Goal: Information Seeking & Learning: Learn about a topic

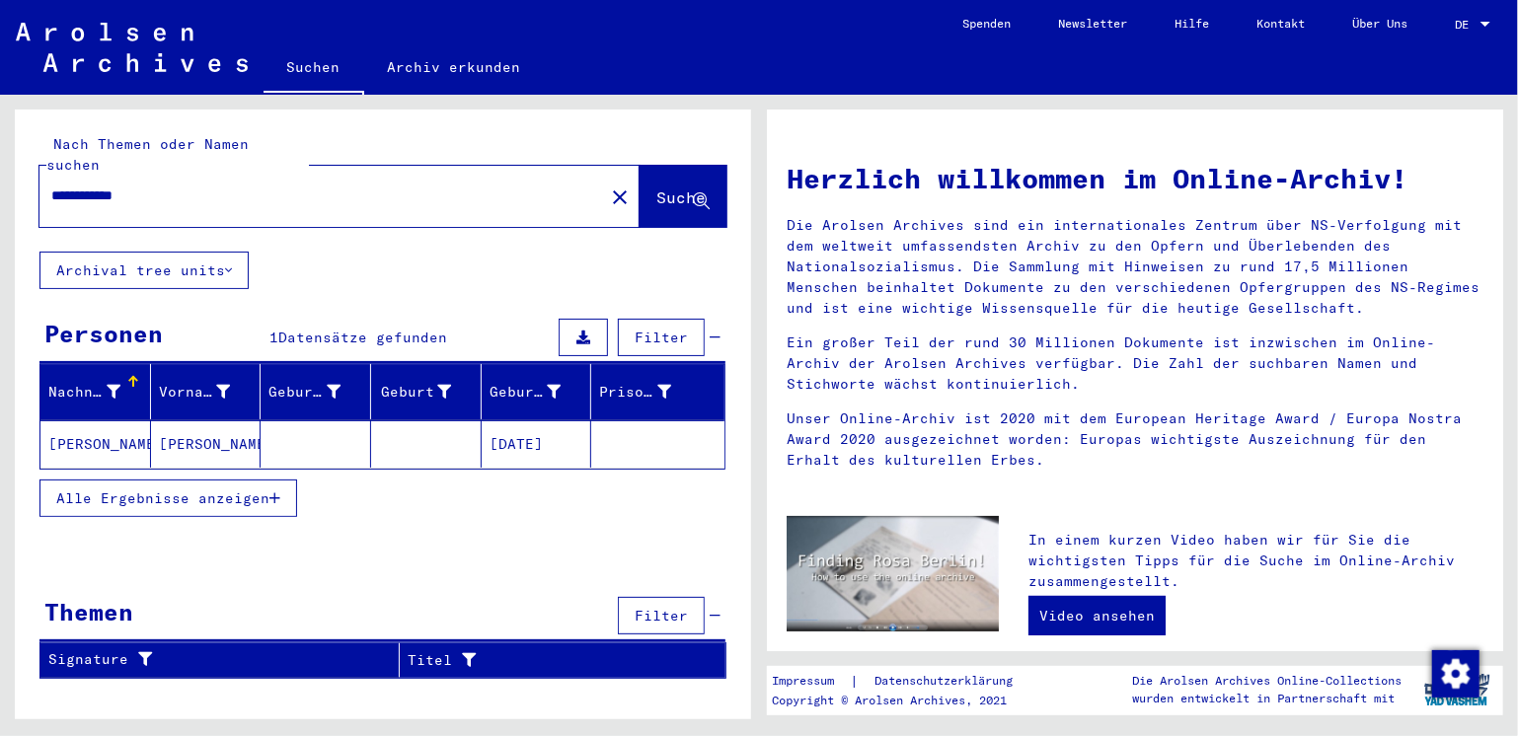
click at [195, 490] on span "Alle Ergebnisse anzeigen" at bounding box center [162, 499] width 213 height 18
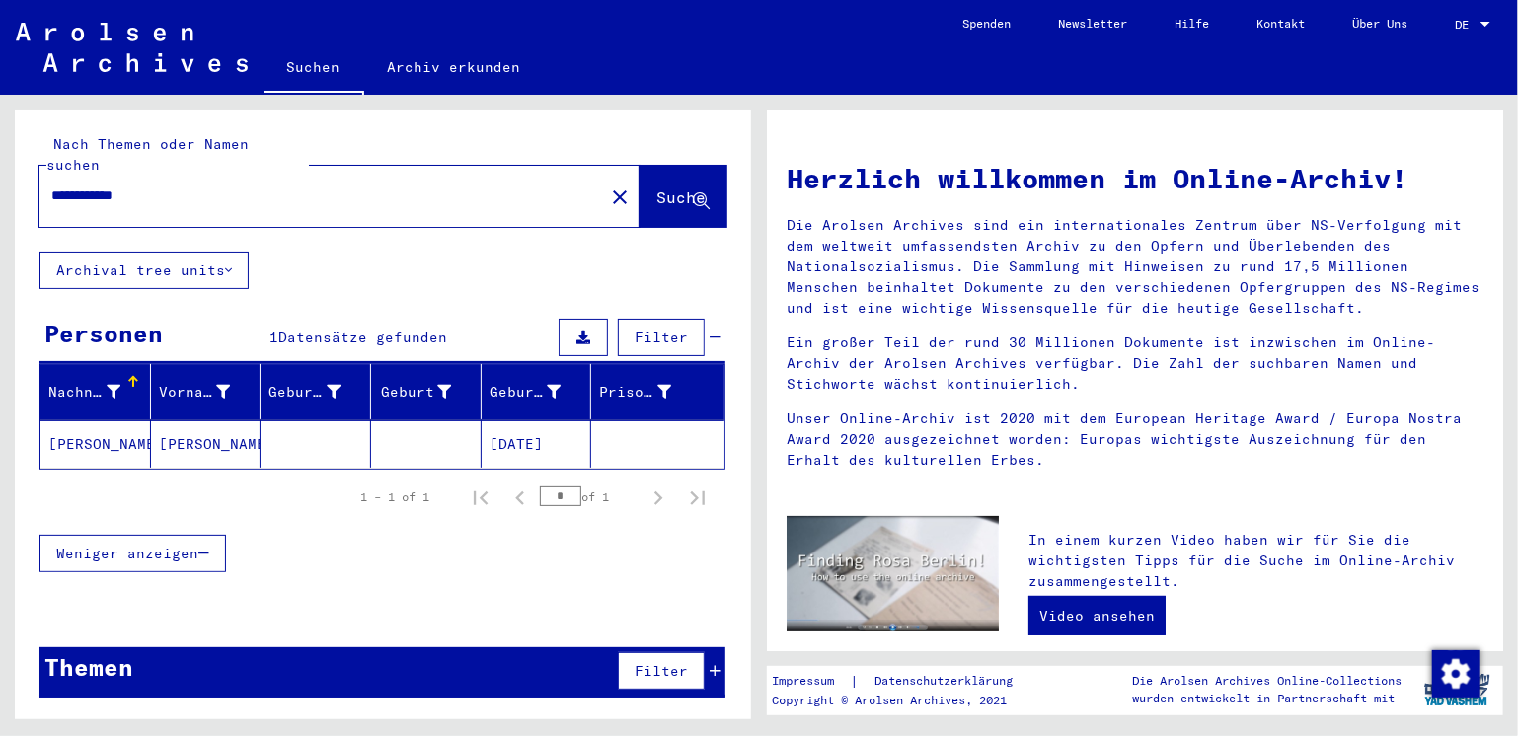
click at [532, 420] on mat-cell "[DATE]" at bounding box center [537, 443] width 111 height 47
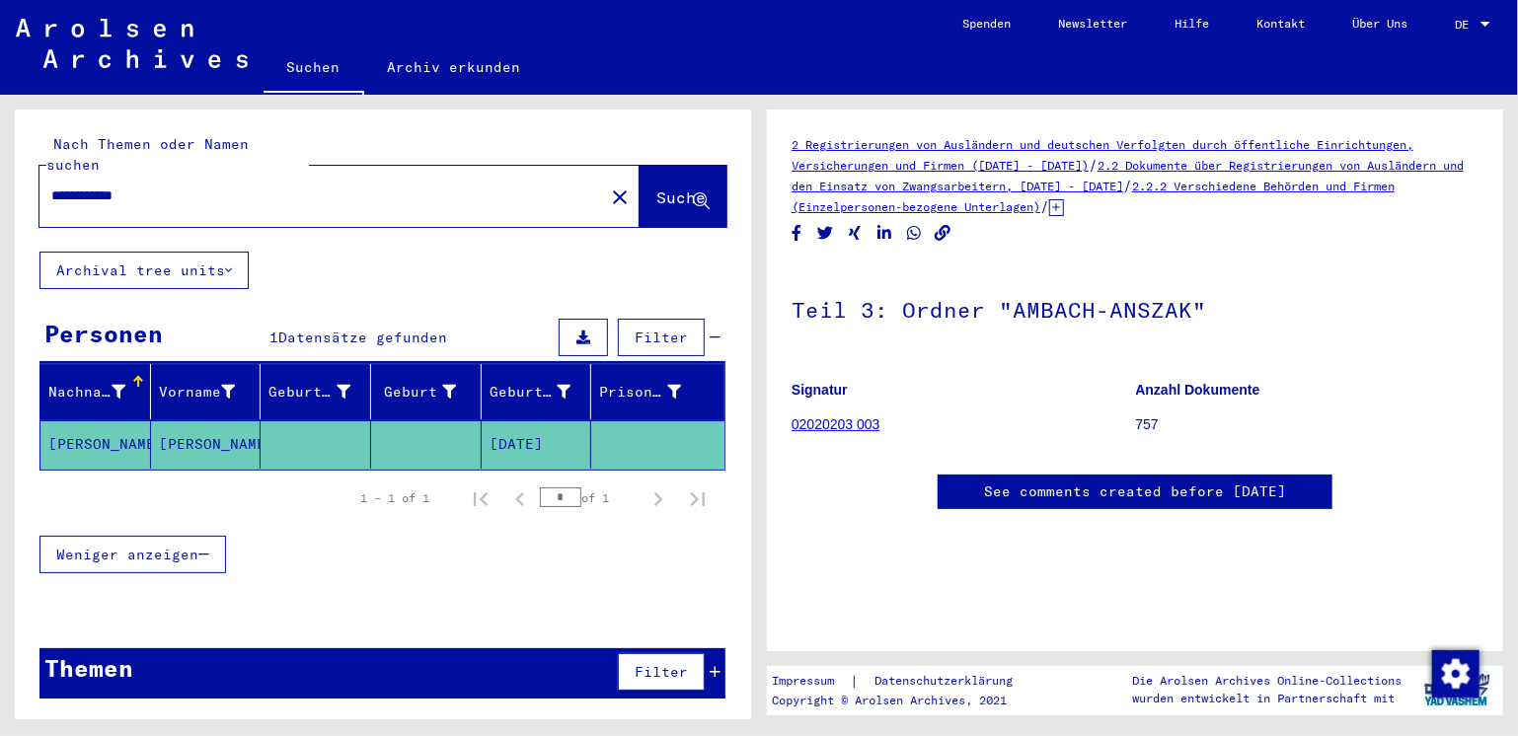
click at [95, 382] on div "Nachname" at bounding box center [86, 392] width 77 height 21
click at [92, 420] on mat-cell "[PERSON_NAME]" at bounding box center [95, 444] width 111 height 48
click at [71, 420] on mat-cell "[PERSON_NAME]" at bounding box center [95, 444] width 111 height 48
click at [107, 540] on button "Alle Ergebnisse anzeigen" at bounding box center [168, 555] width 258 height 38
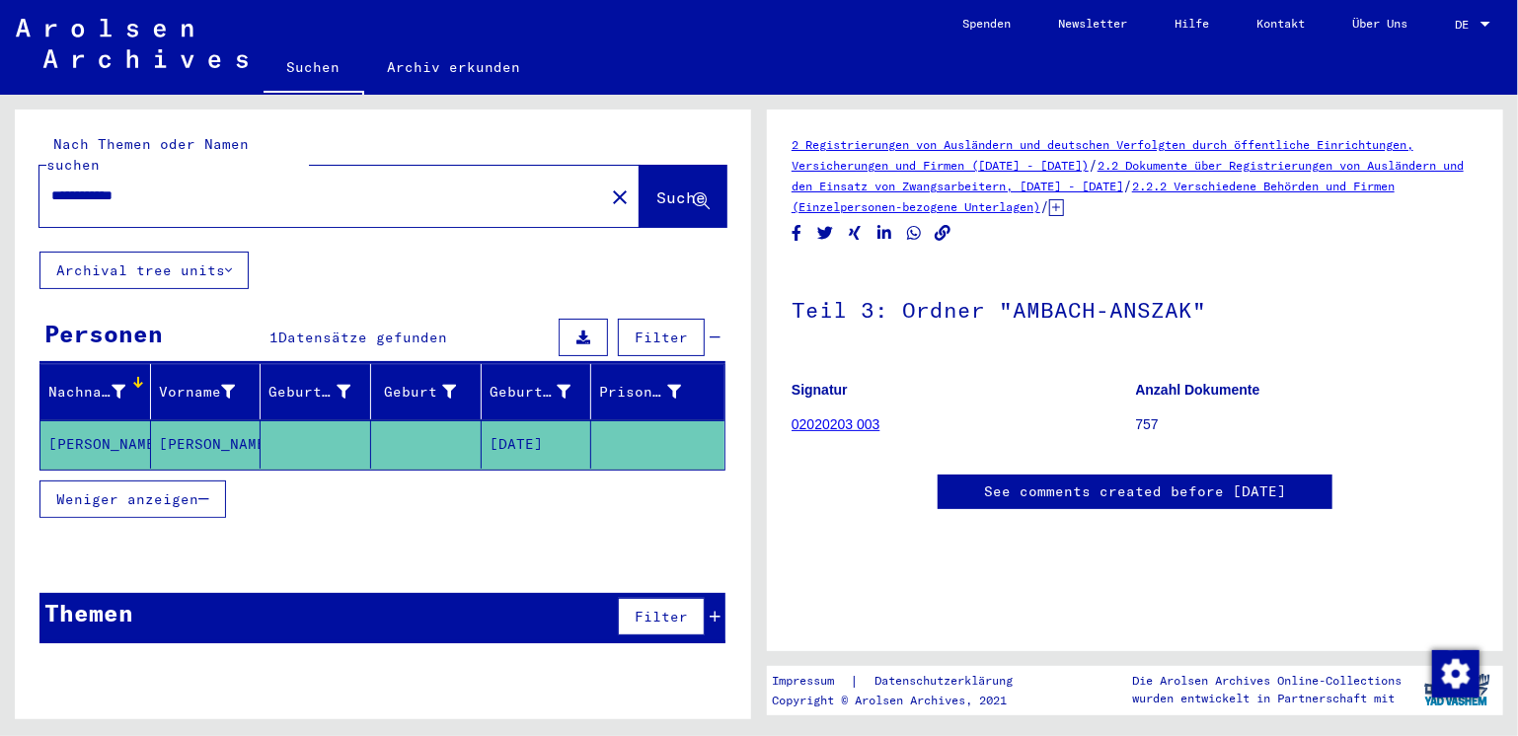
click at [69, 420] on mat-cell "[PERSON_NAME]" at bounding box center [95, 444] width 111 height 48
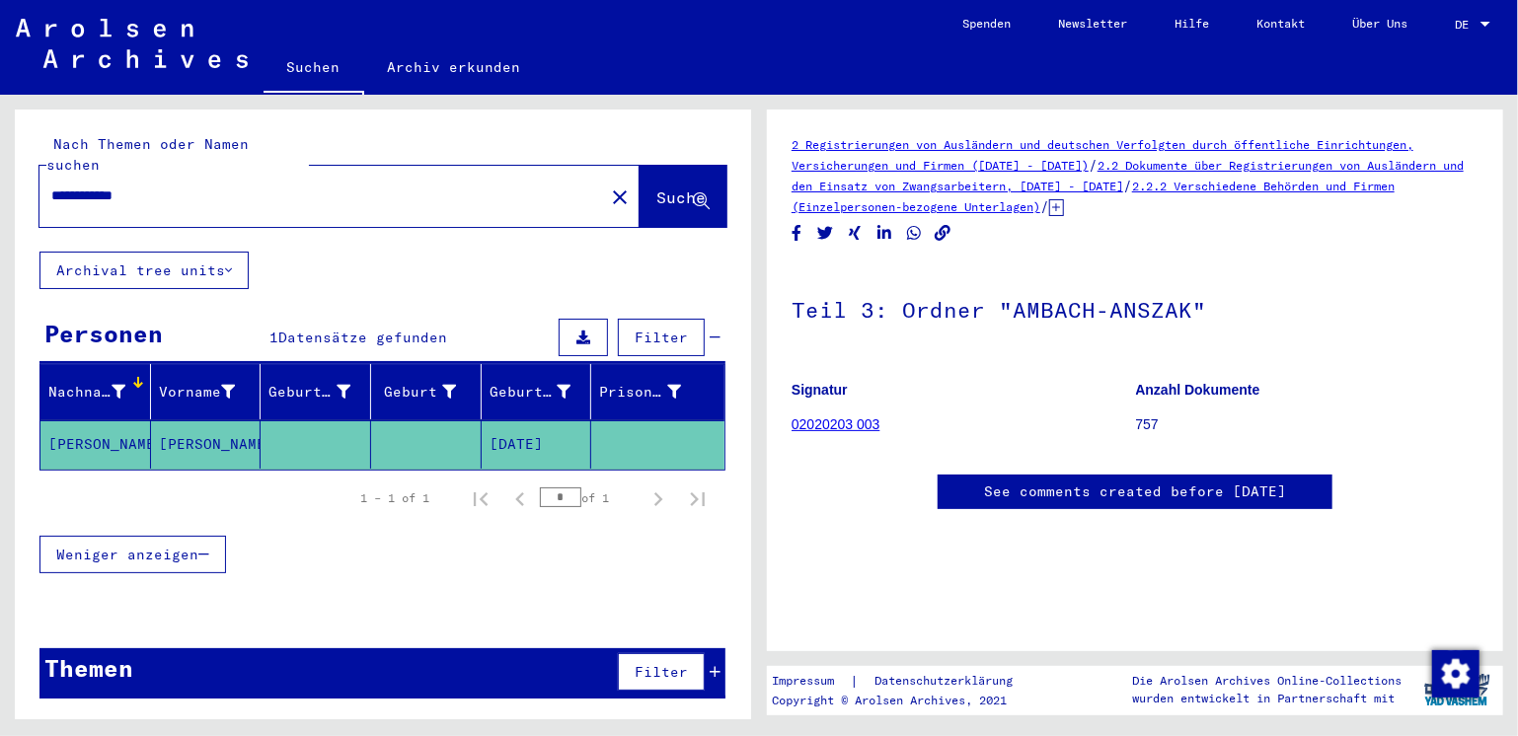
click at [926, 312] on h1 "Teil 3: Ordner "AMBACH-ANSZAK"" at bounding box center [1135, 307] width 687 height 87
click at [589, 331] on icon at bounding box center [583, 338] width 14 height 14
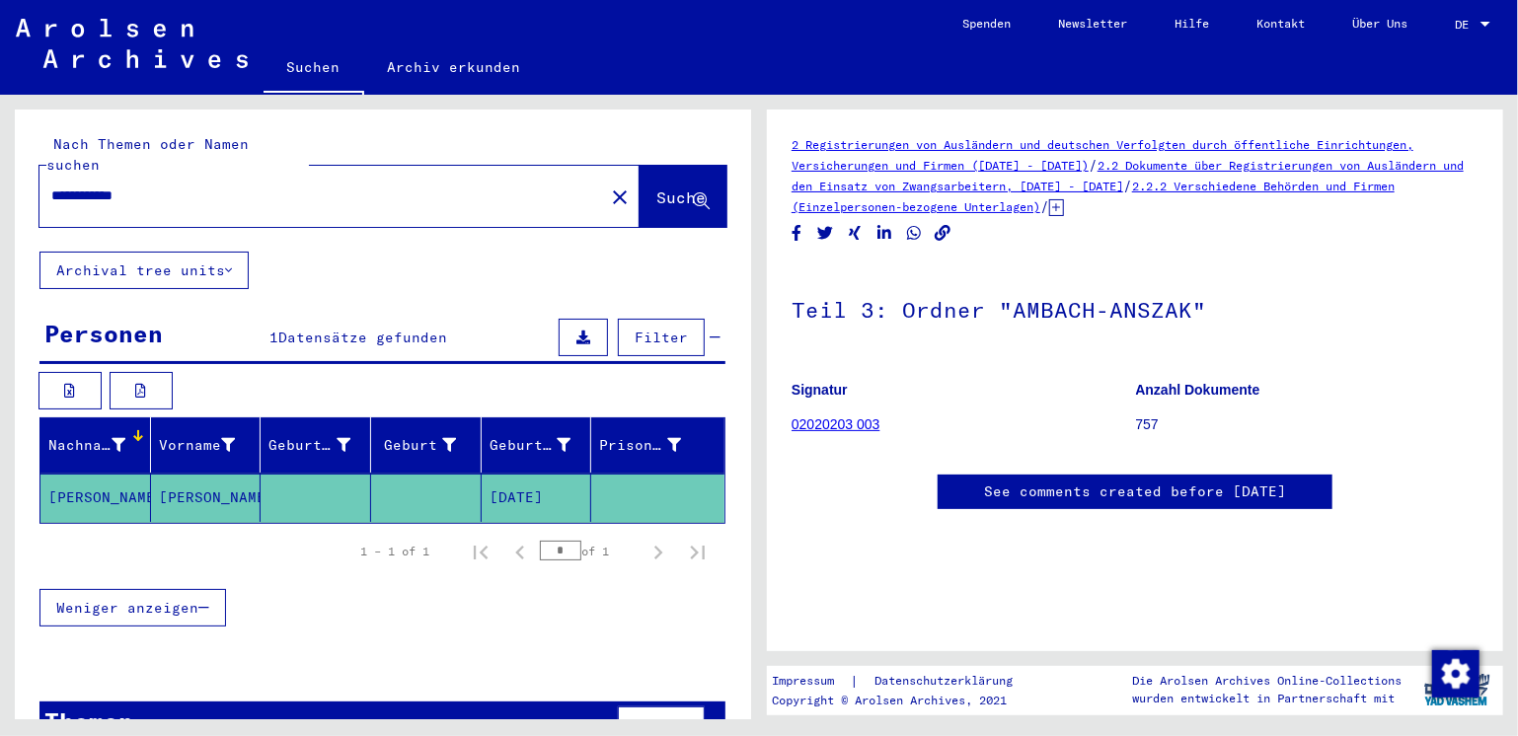
click at [170, 254] on button "Archival tree units" at bounding box center [143, 271] width 209 height 38
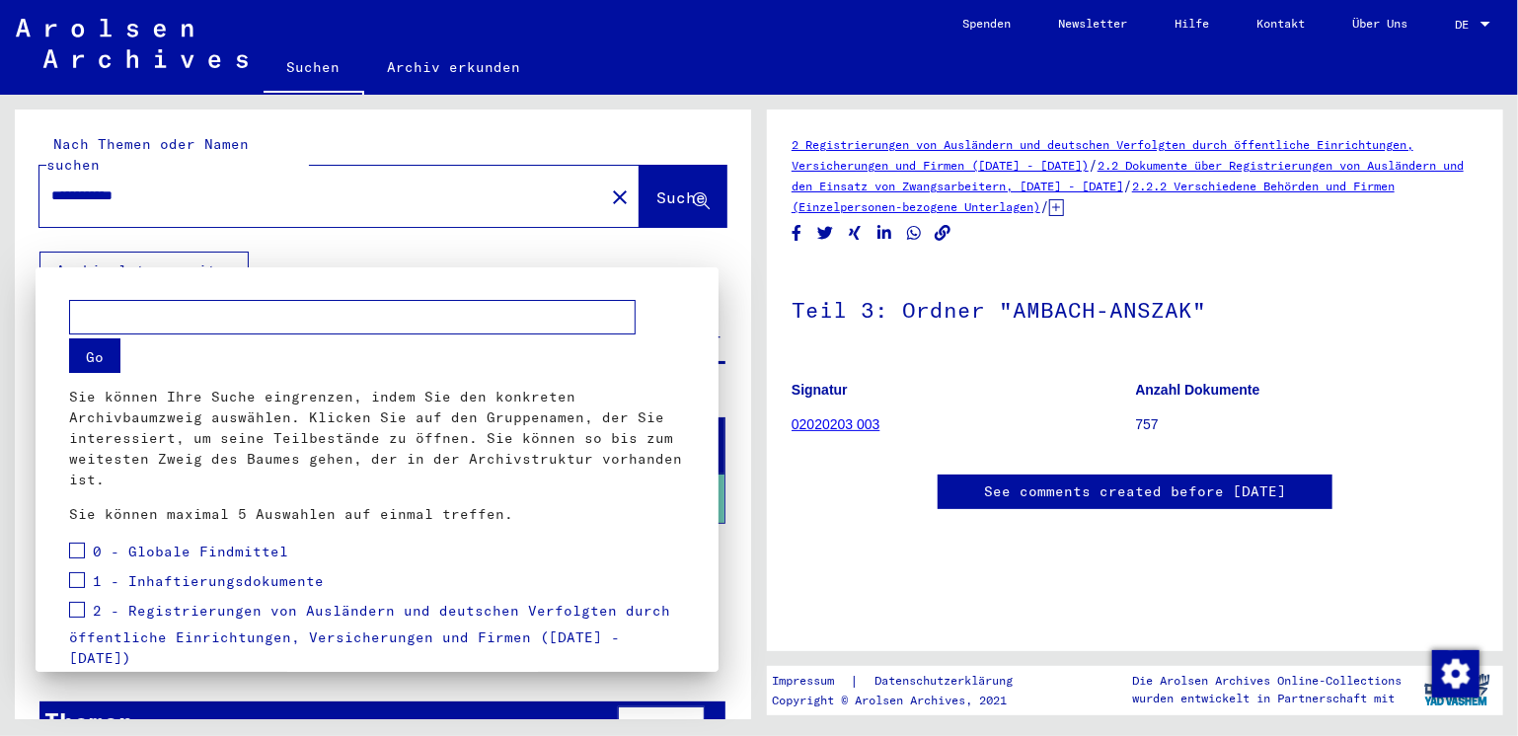
click at [170, 252] on div at bounding box center [759, 368] width 1518 height 736
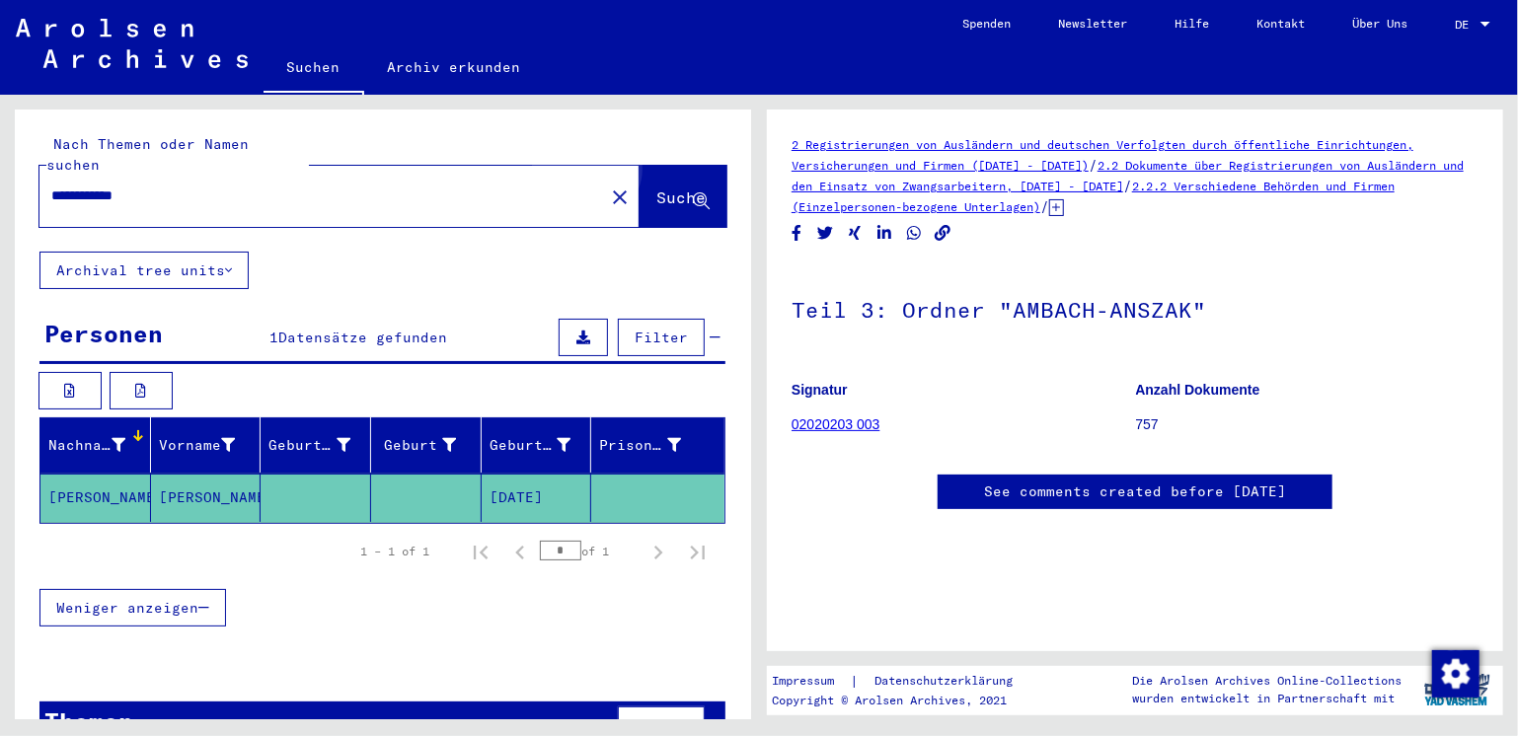
click at [656, 188] on span "Suche" at bounding box center [680, 198] width 49 height 20
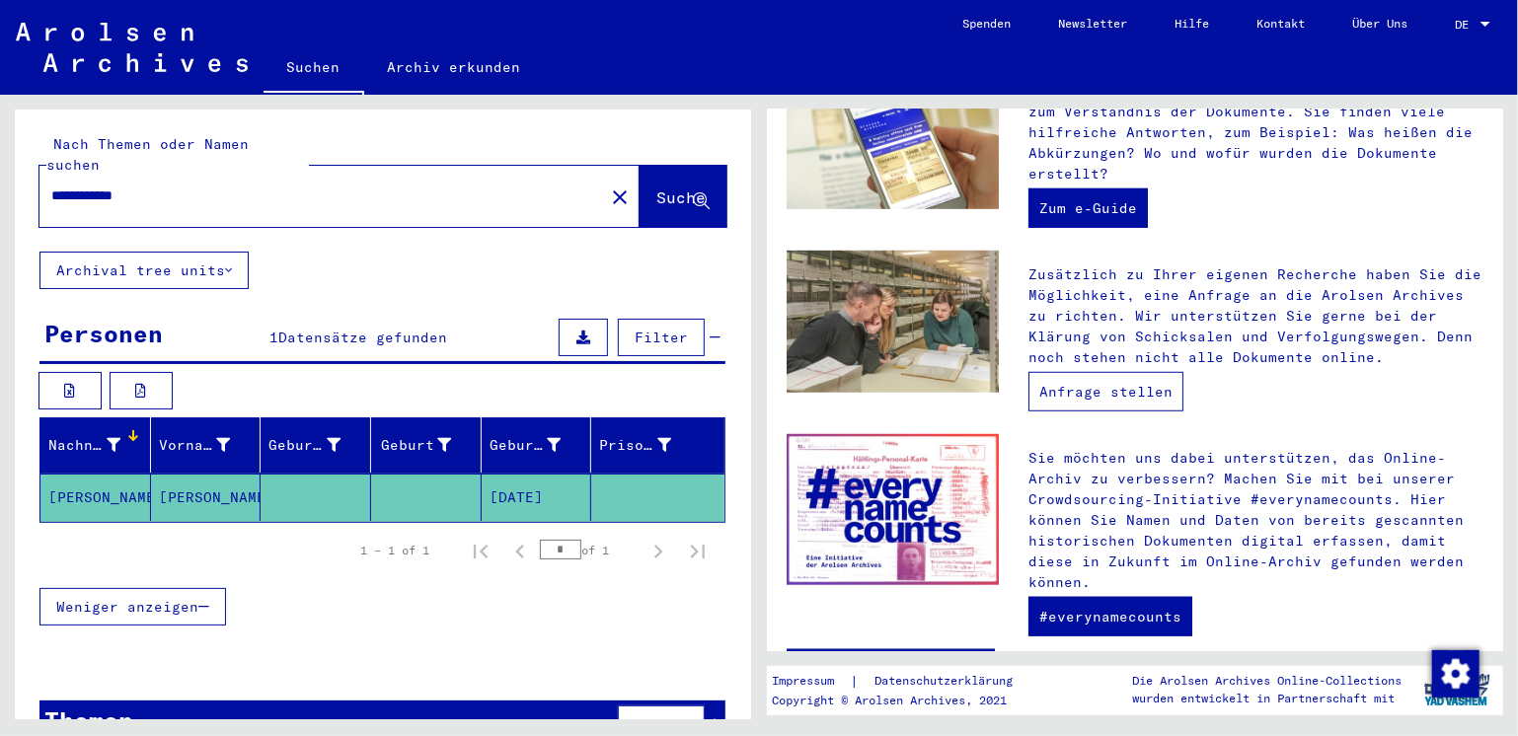
scroll to position [657, 0]
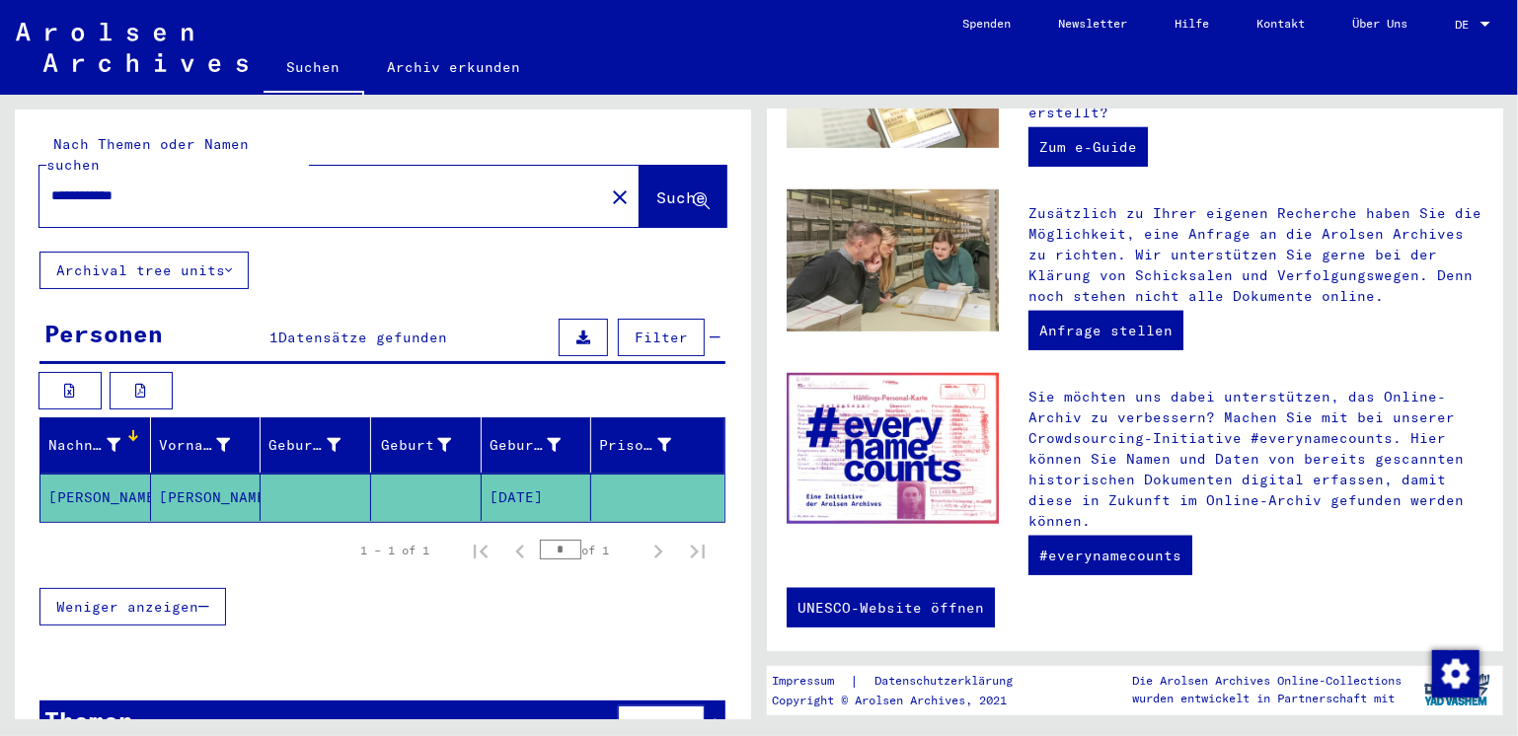
click at [107, 186] on input "**********" at bounding box center [315, 196] width 529 height 21
type input "**********"
click at [656, 188] on span "Suche" at bounding box center [680, 198] width 49 height 20
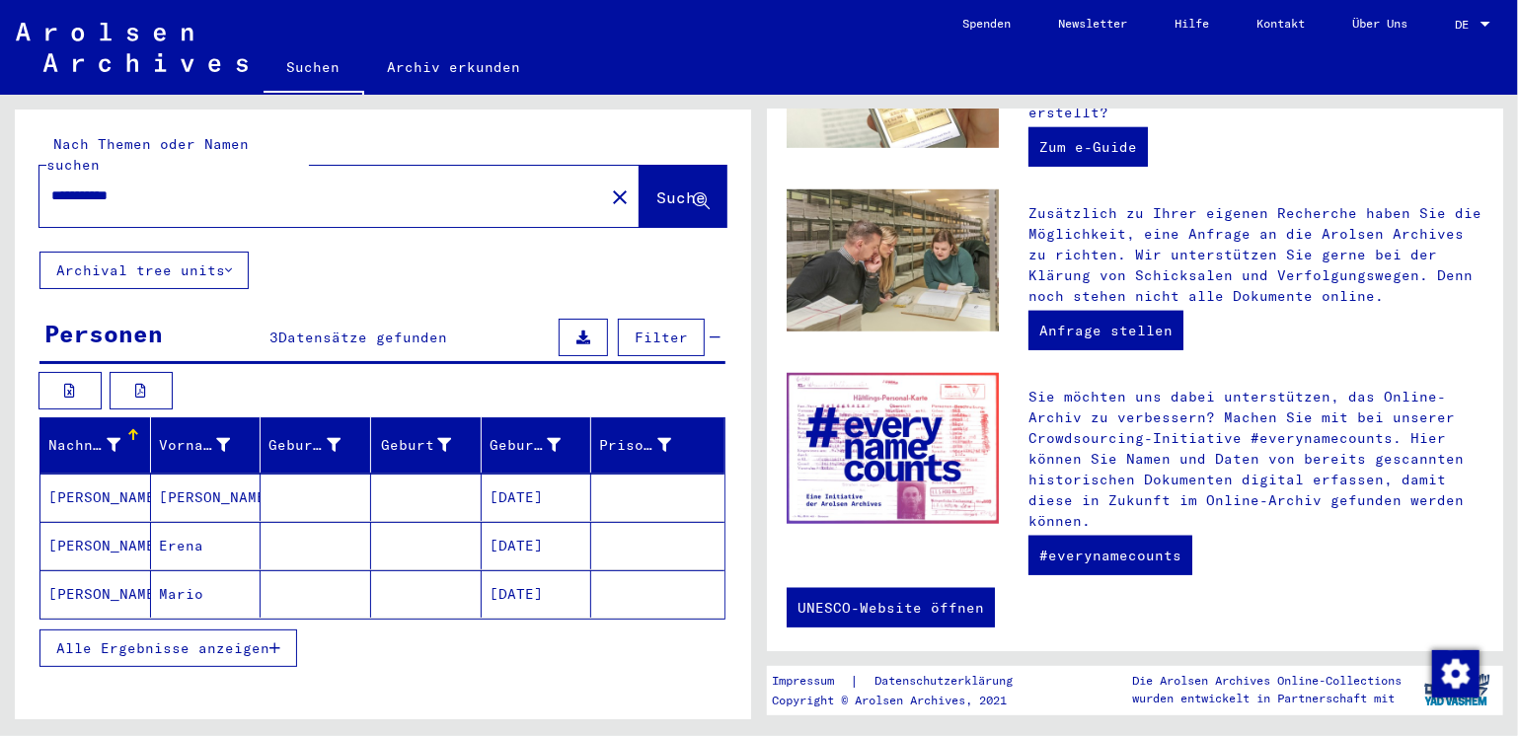
click at [103, 475] on mat-cell "[PERSON_NAME]" at bounding box center [95, 497] width 111 height 47
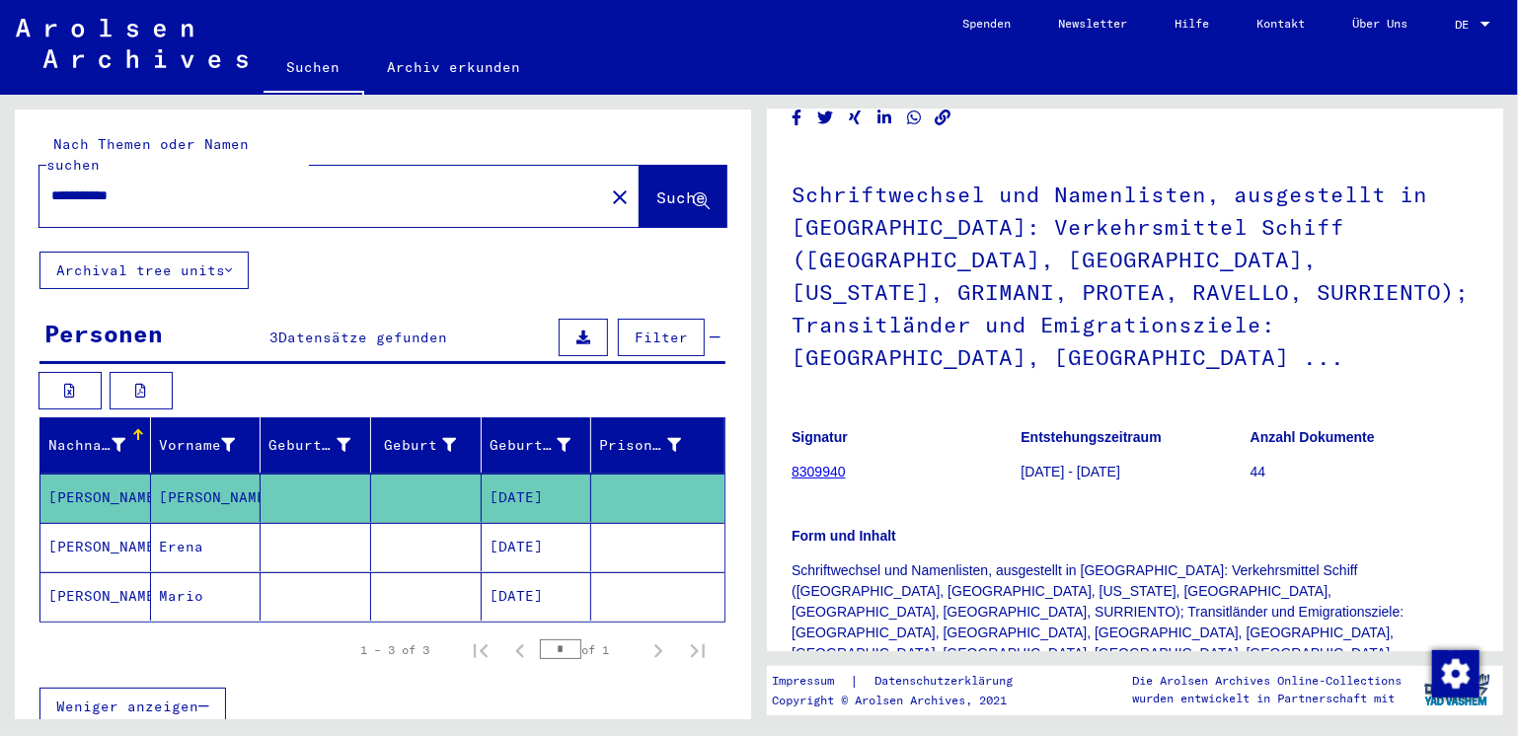
scroll to position [403, 0]
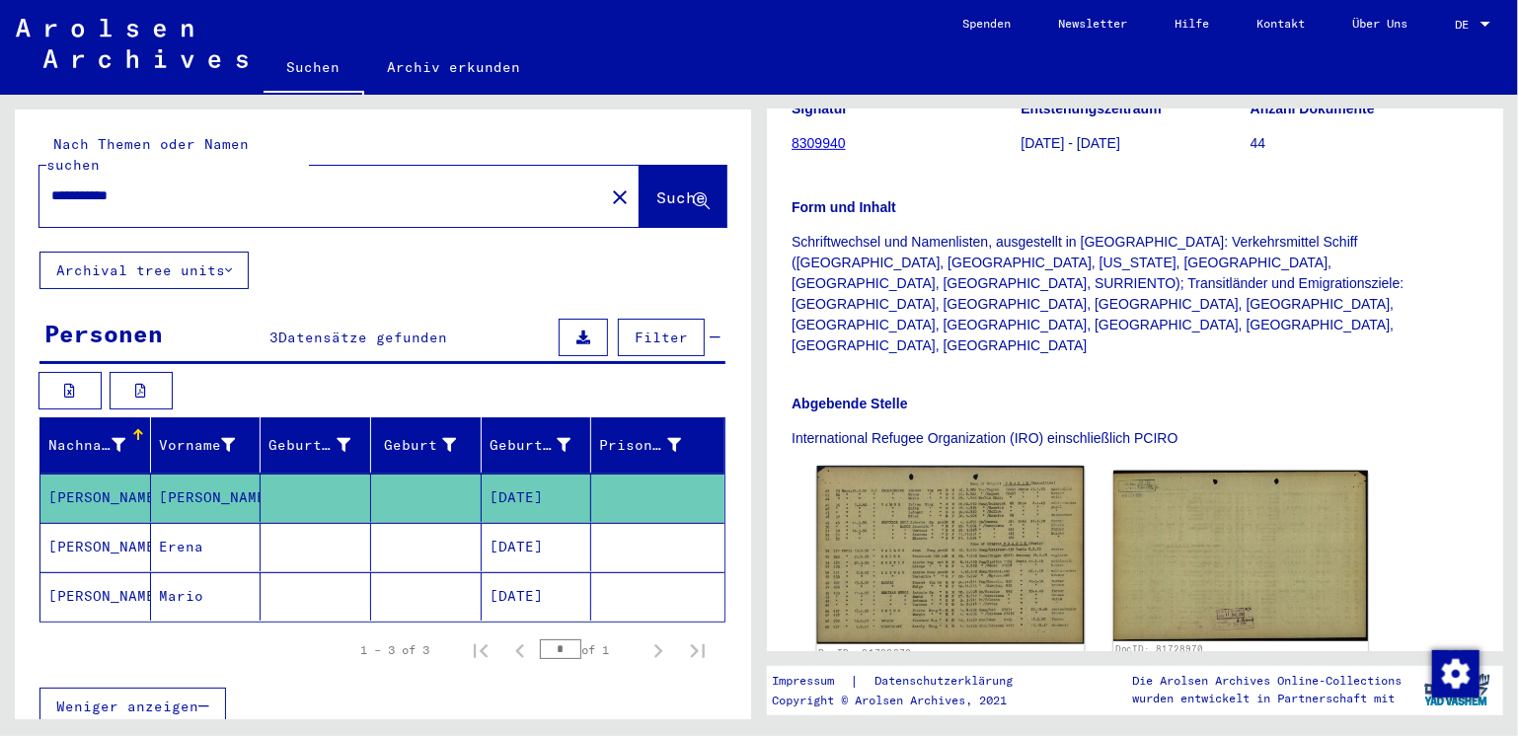
click at [919, 466] on img at bounding box center [950, 555] width 267 height 178
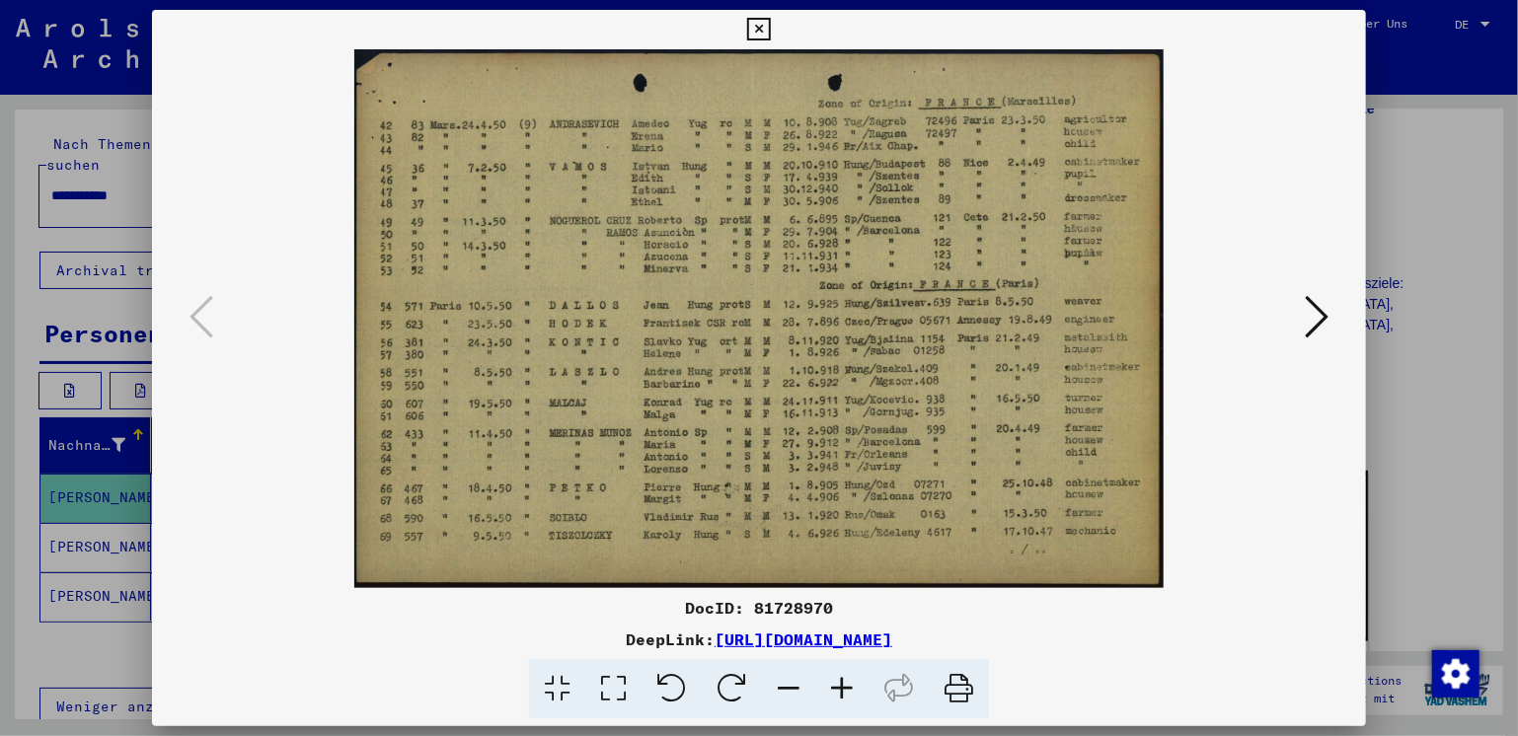
click at [833, 686] on icon at bounding box center [841, 689] width 53 height 60
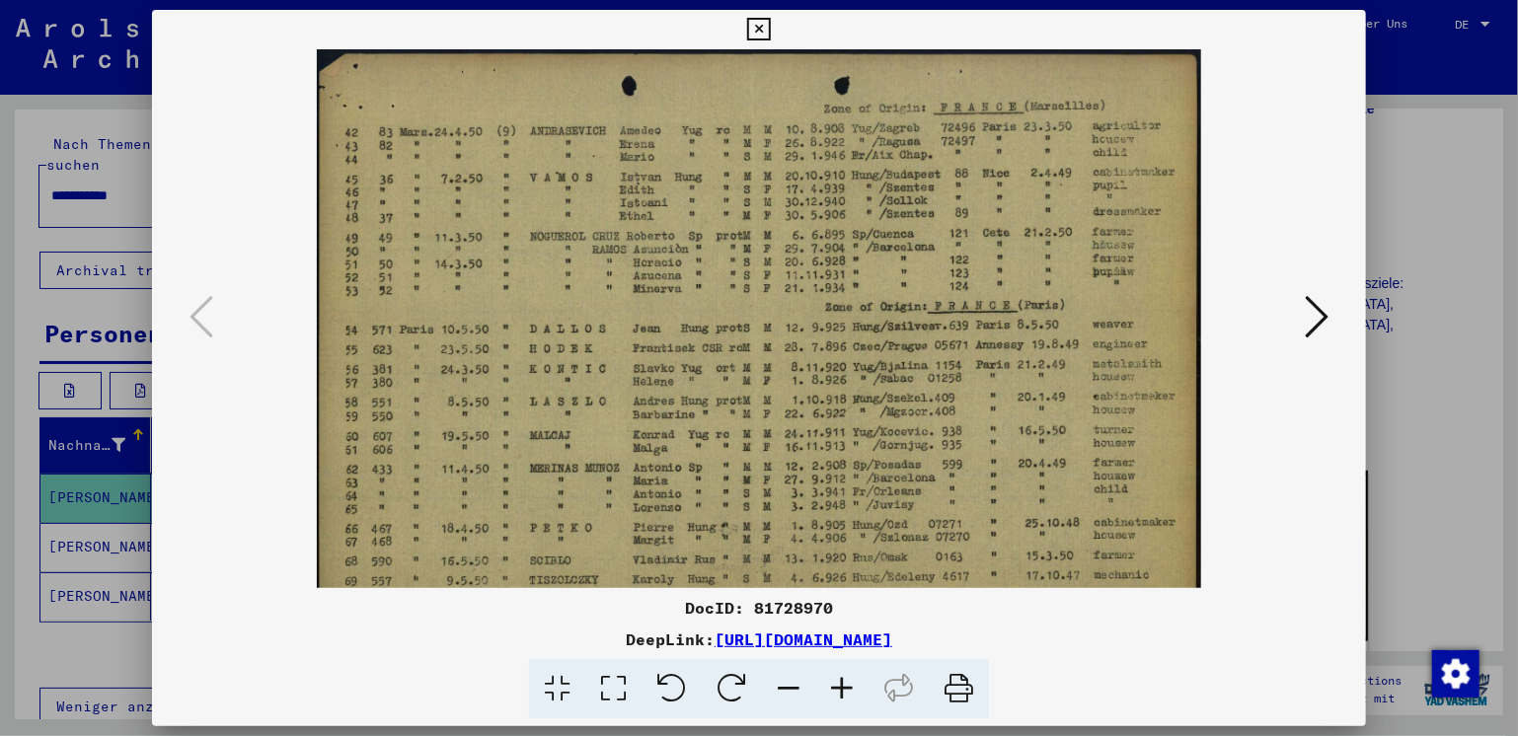
click at [834, 686] on icon at bounding box center [841, 689] width 53 height 60
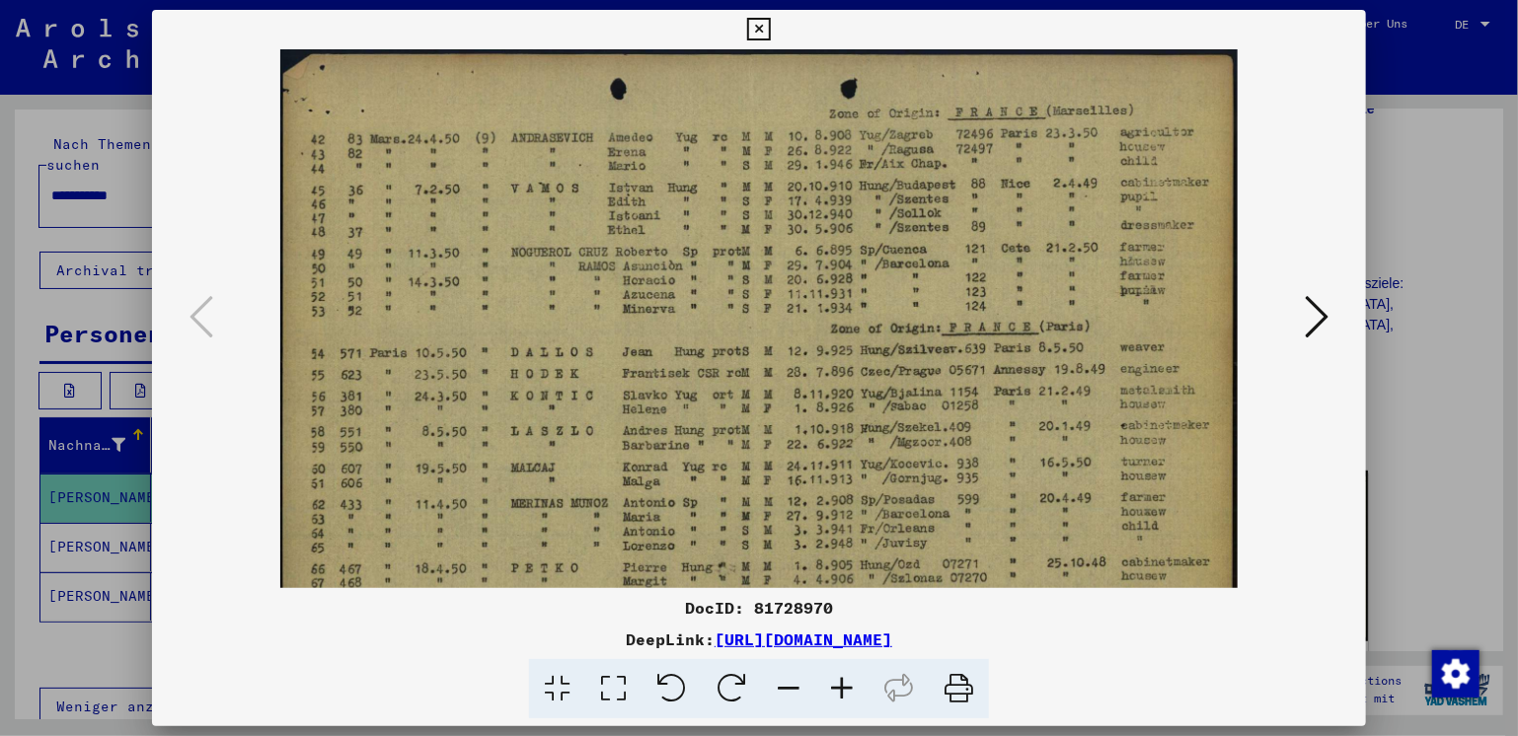
click at [834, 686] on icon at bounding box center [841, 689] width 53 height 60
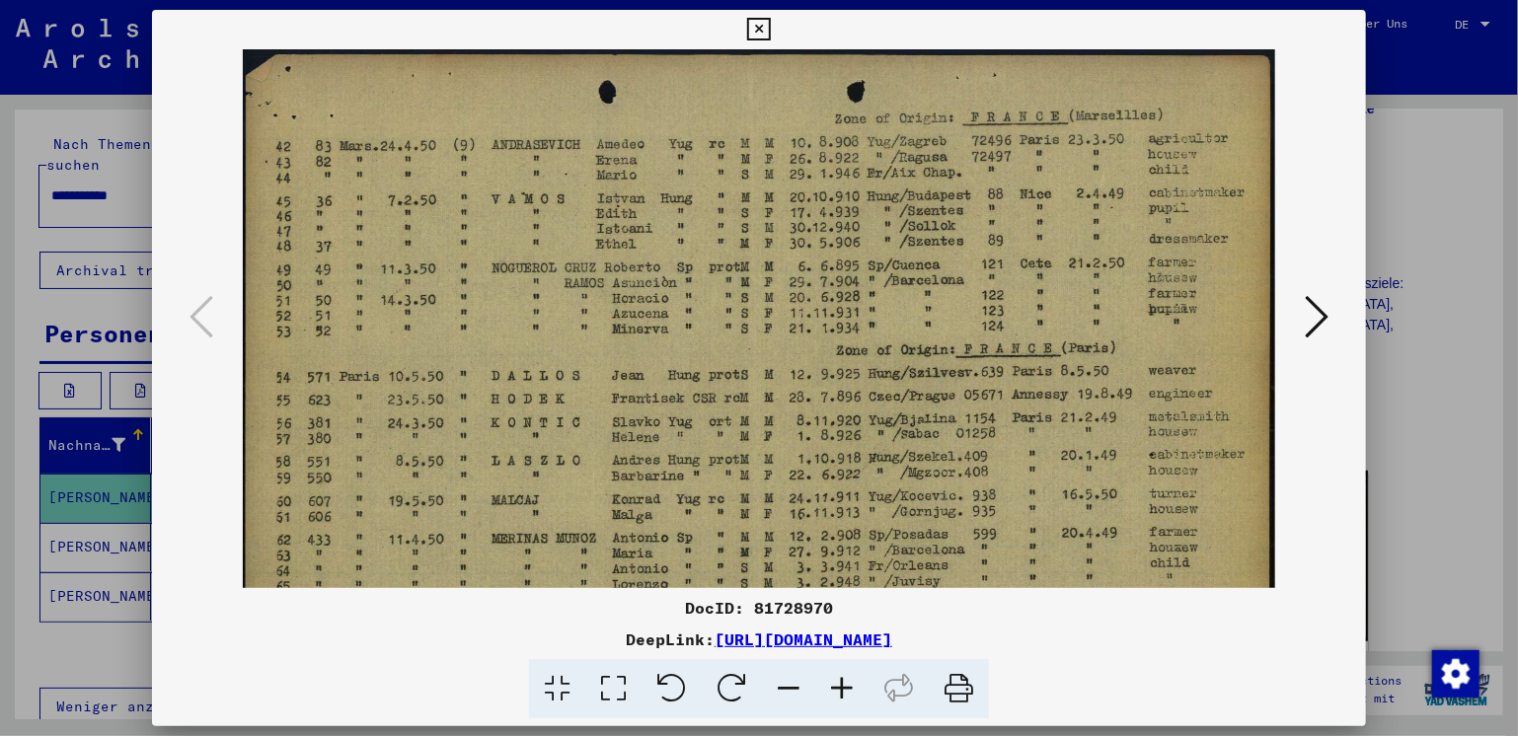
click at [834, 686] on icon at bounding box center [841, 689] width 53 height 60
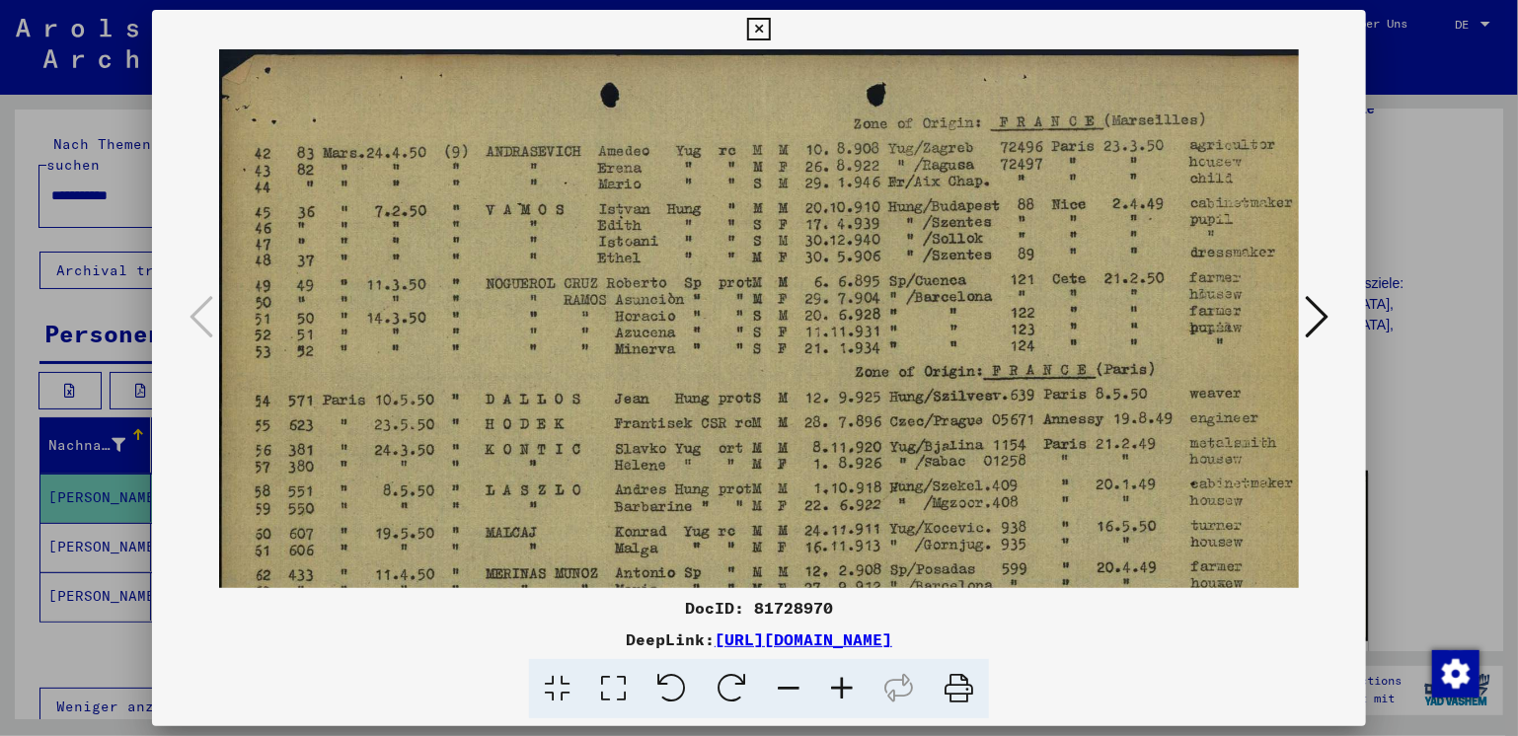
click at [834, 686] on icon at bounding box center [841, 689] width 53 height 60
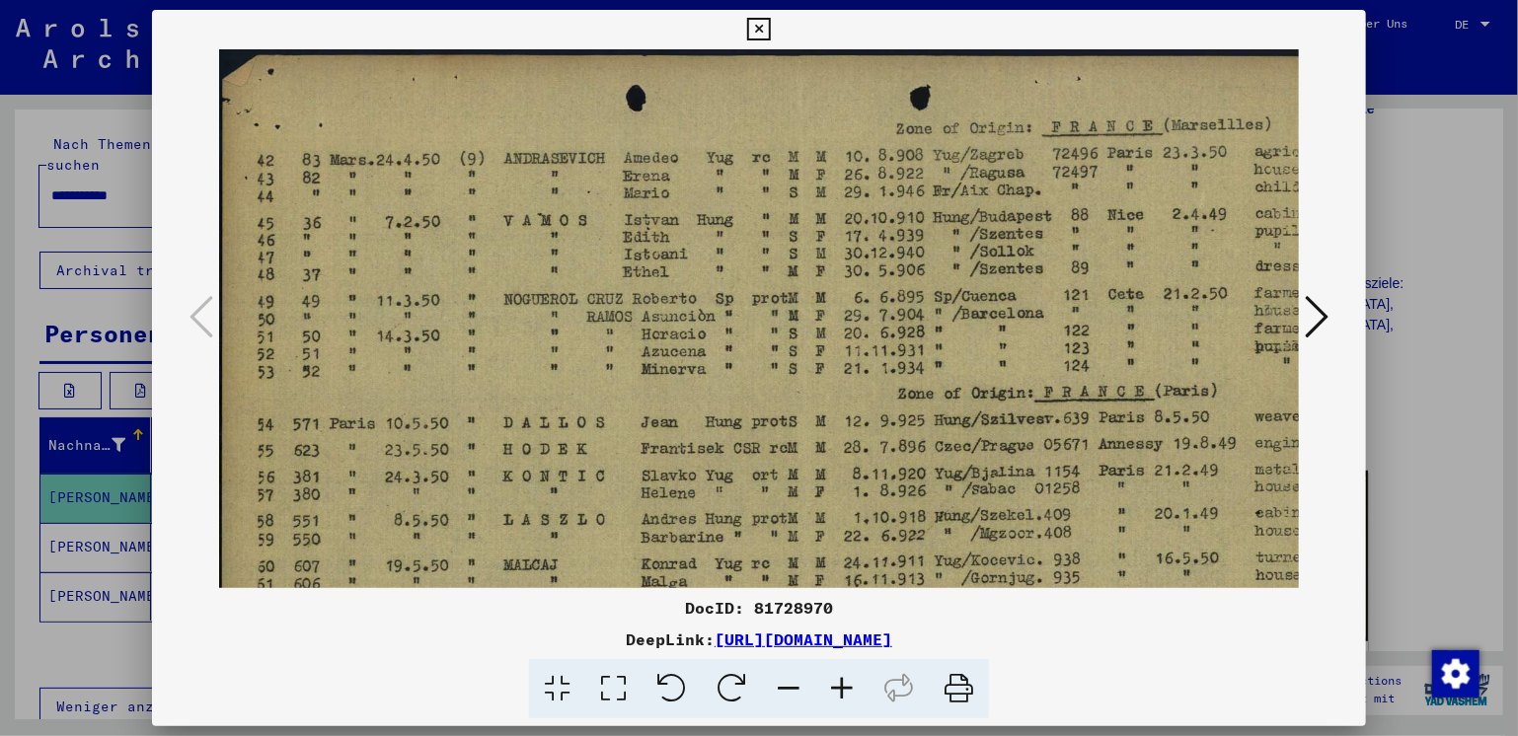
click at [841, 681] on icon at bounding box center [841, 689] width 53 height 60
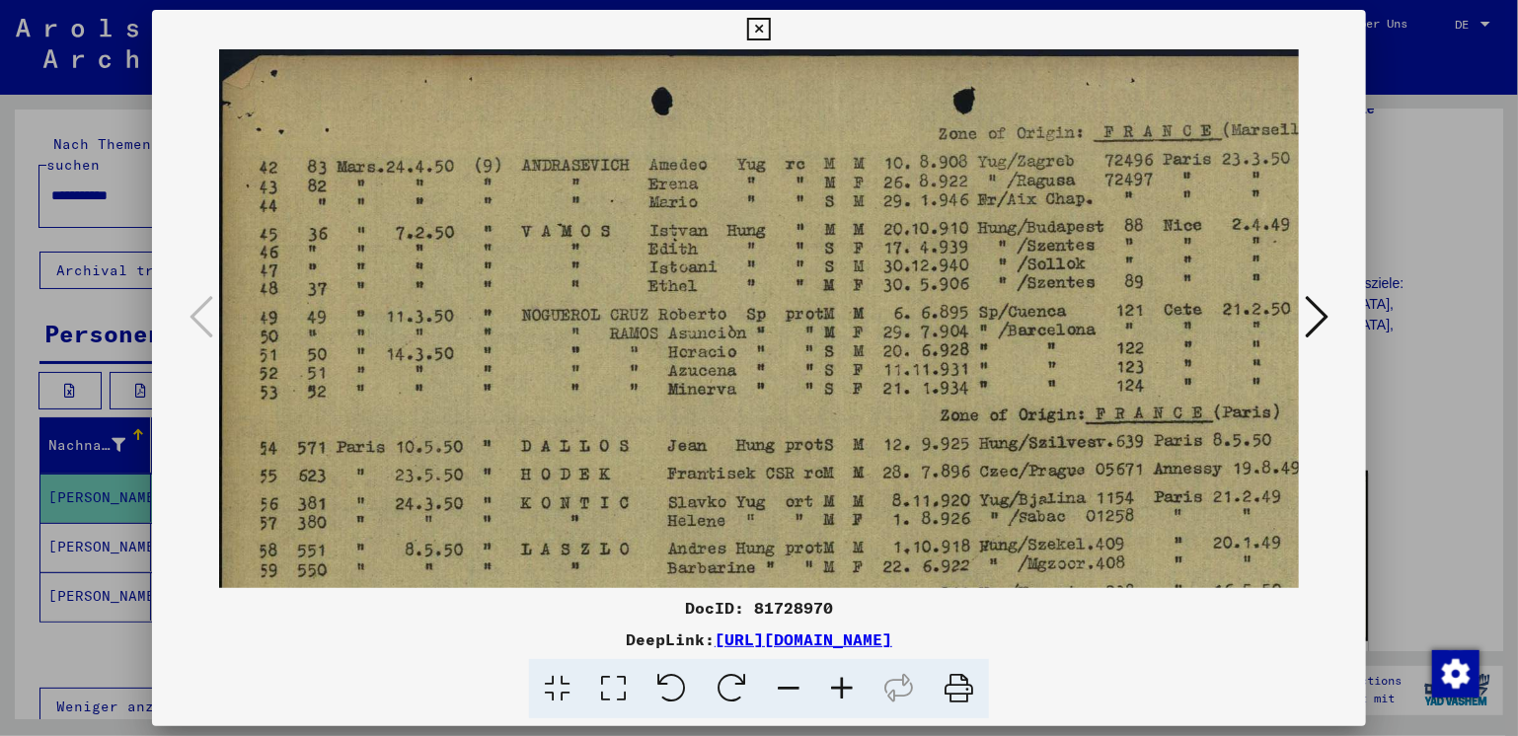
scroll to position [0, 12]
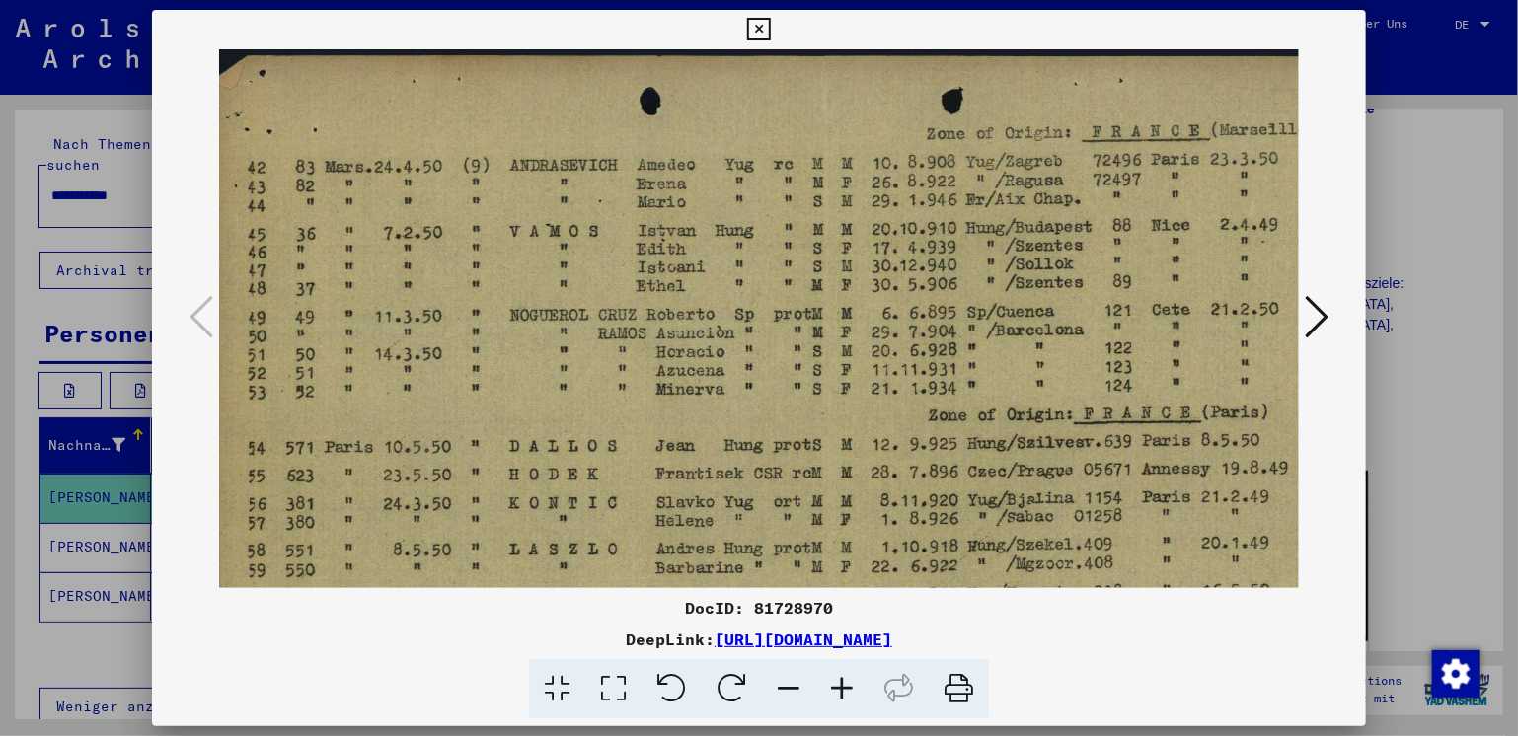
drag, startPoint x: 971, startPoint y: 425, endPoint x: 959, endPoint y: 424, distance: 11.9
click at [959, 424] on img at bounding box center [834, 466] width 1255 height 835
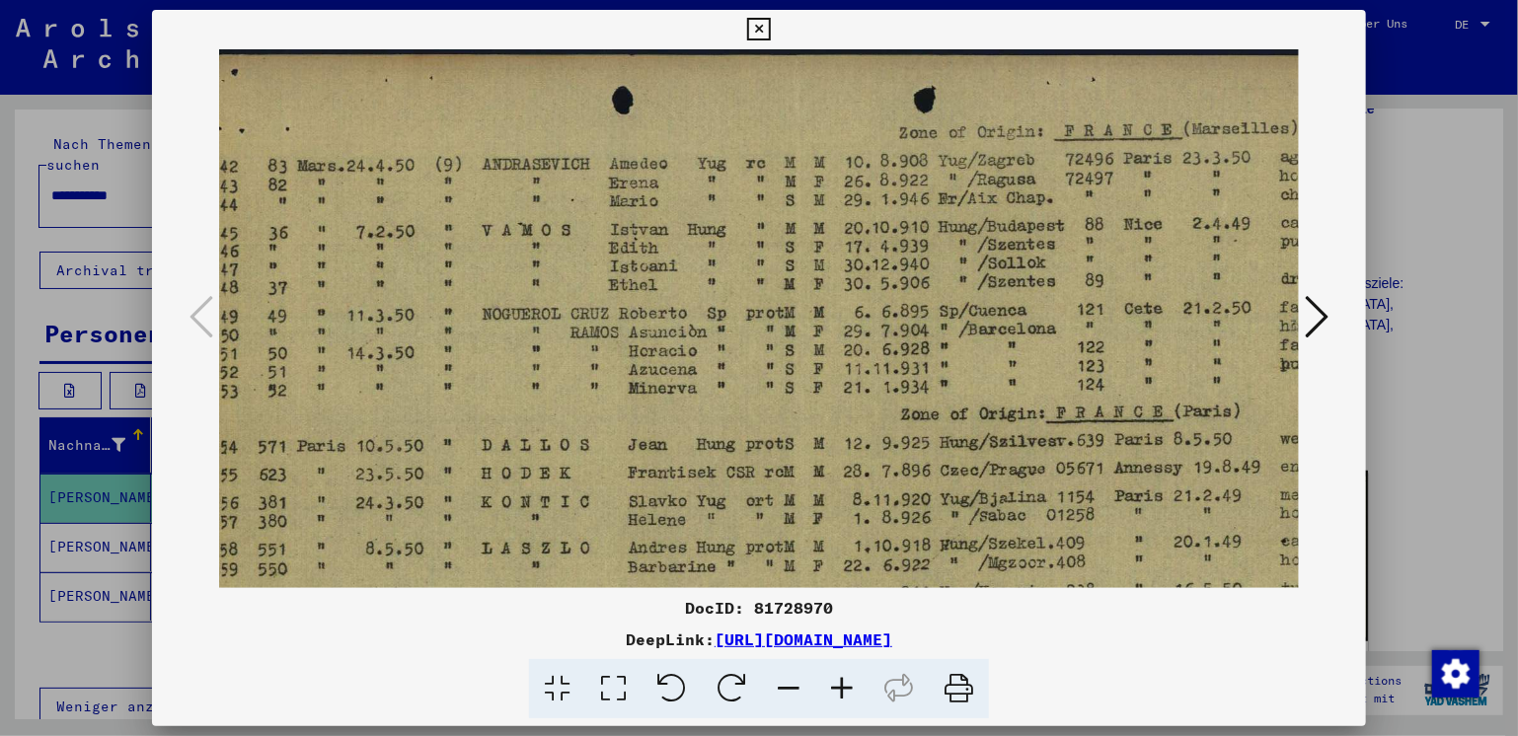
drag, startPoint x: 1017, startPoint y: 415, endPoint x: 990, endPoint y: 415, distance: 26.7
click at [990, 415] on img at bounding box center [807, 465] width 1255 height 835
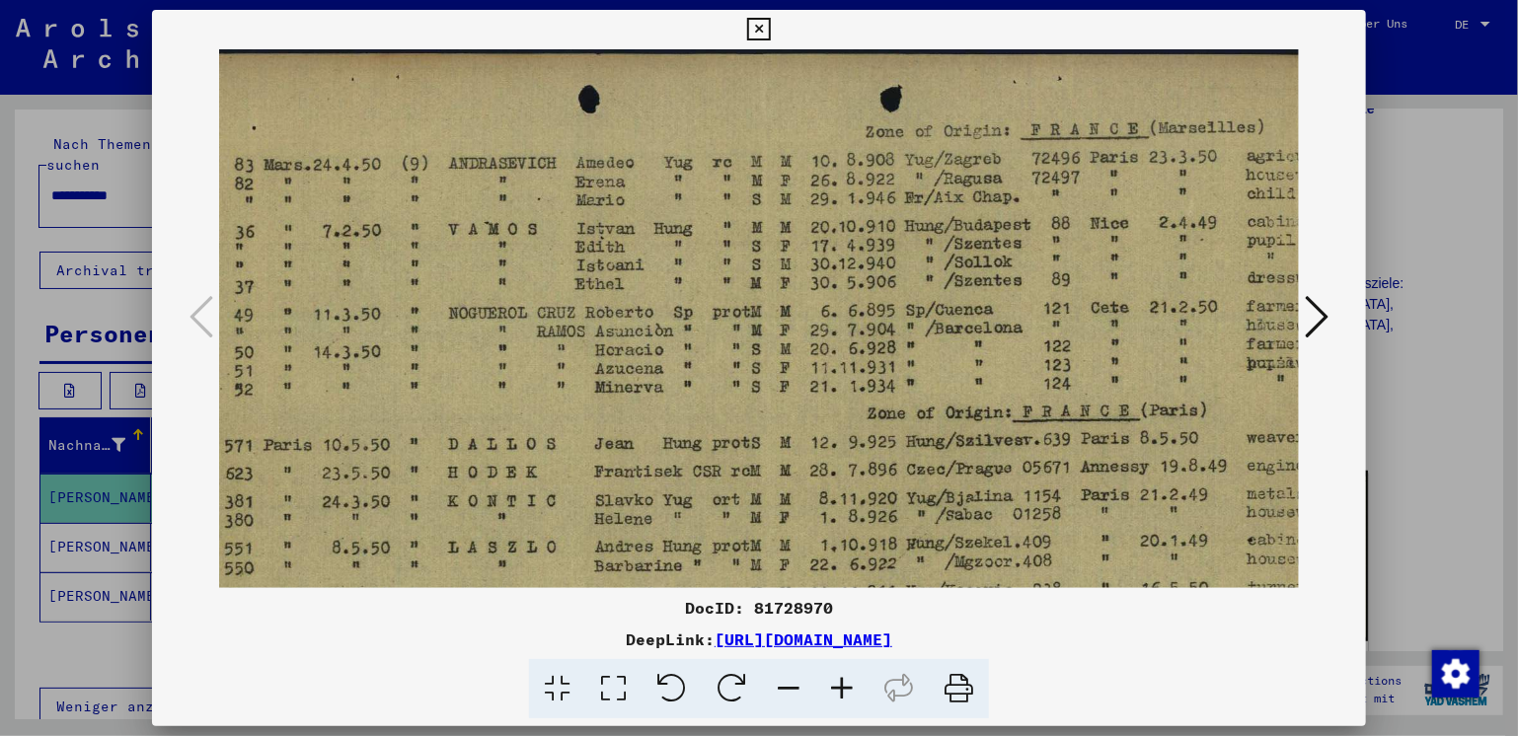
scroll to position [3, 73]
drag, startPoint x: 1056, startPoint y: 417, endPoint x: 1023, endPoint y: 415, distance: 32.6
click at [1023, 415] on img at bounding box center [773, 463] width 1255 height 835
click at [798, 688] on icon at bounding box center [788, 689] width 53 height 60
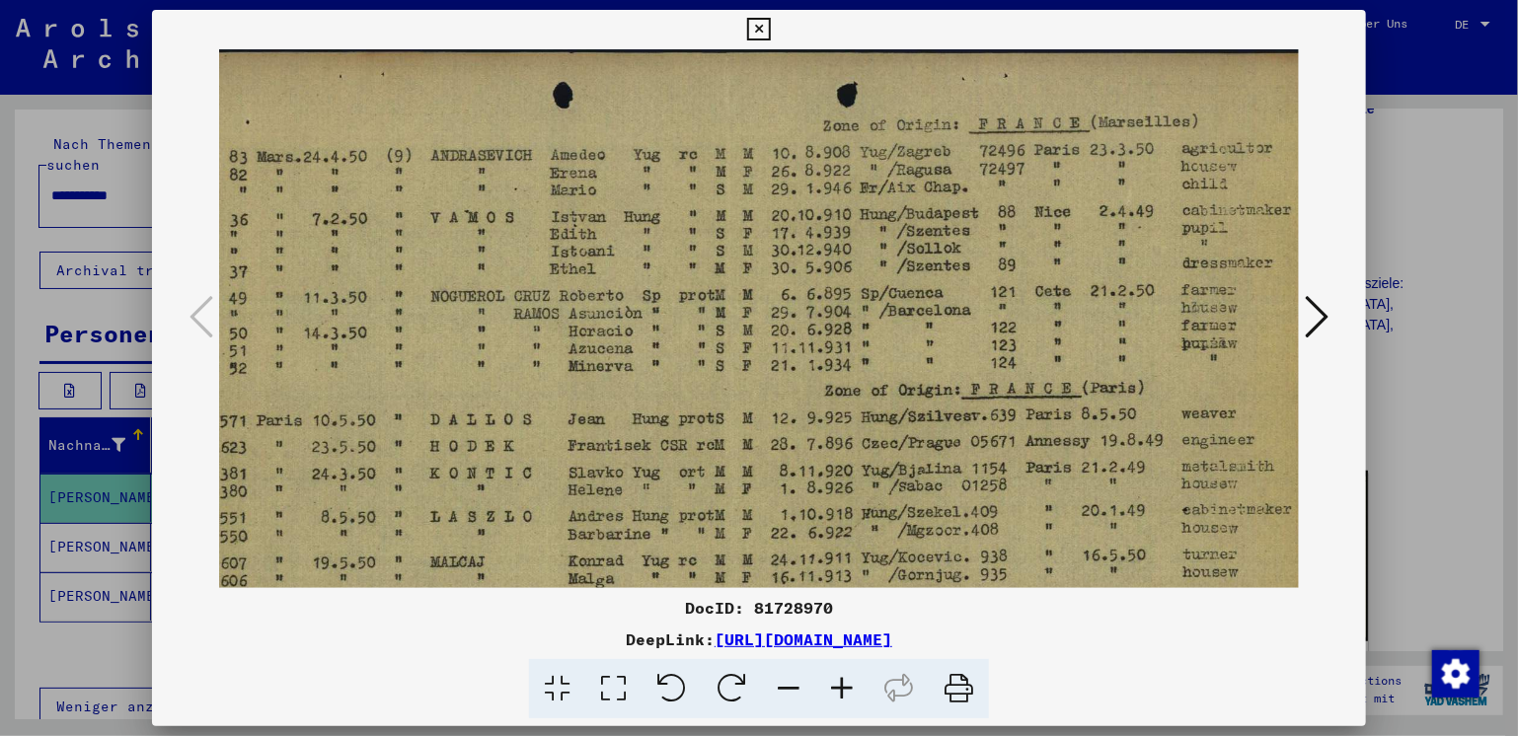
click at [763, 23] on icon at bounding box center [758, 30] width 23 height 24
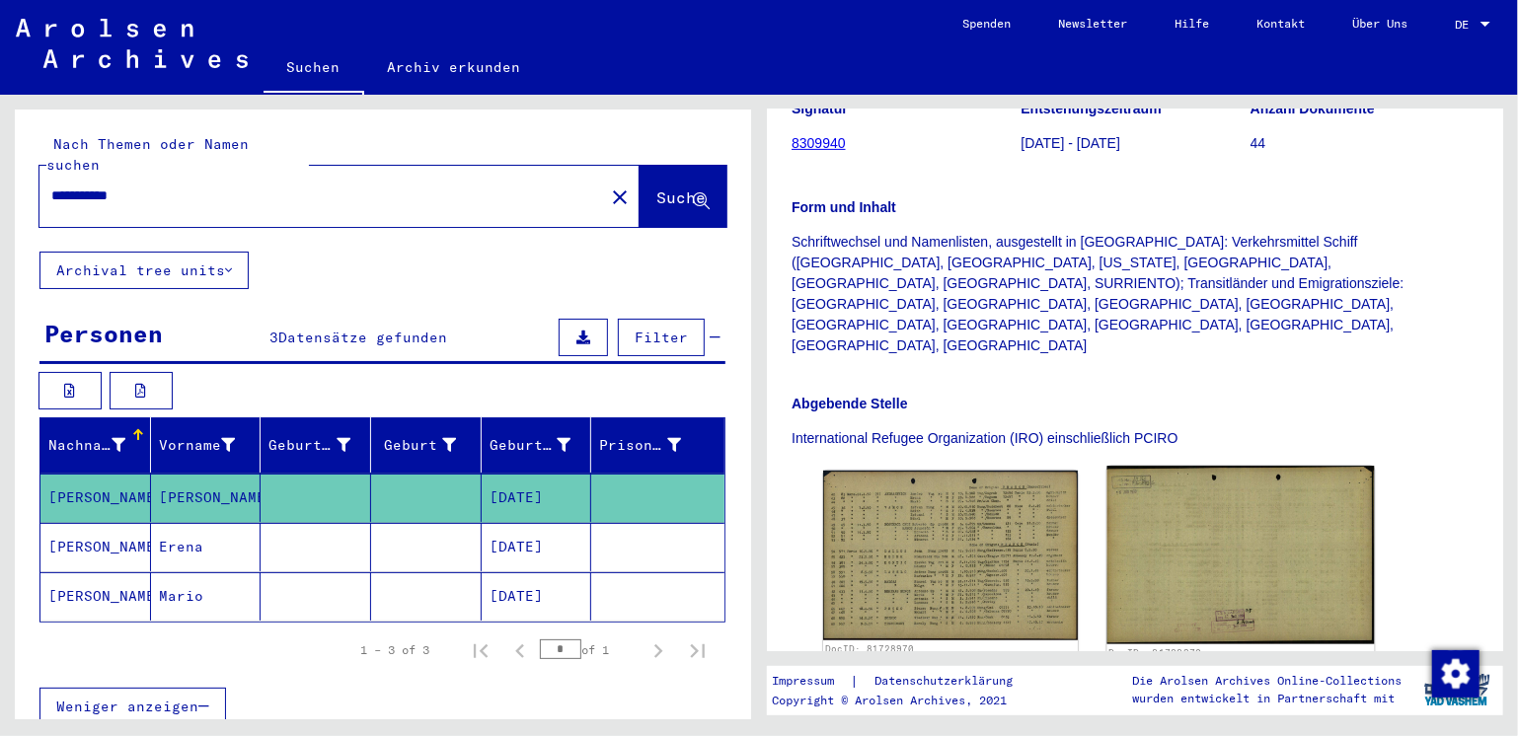
click at [1176, 466] on img at bounding box center [1240, 555] width 267 height 179
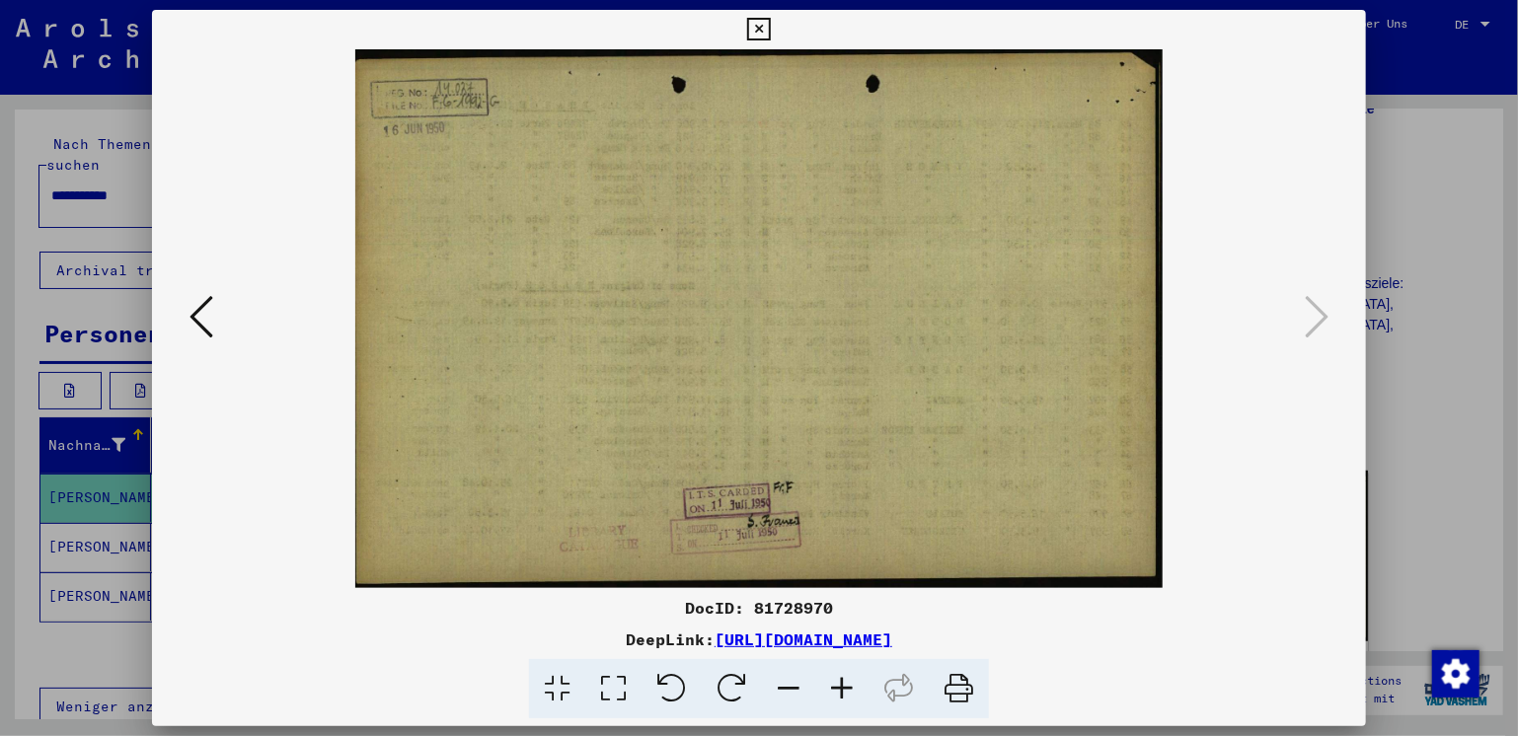
click at [839, 677] on icon at bounding box center [841, 689] width 53 height 60
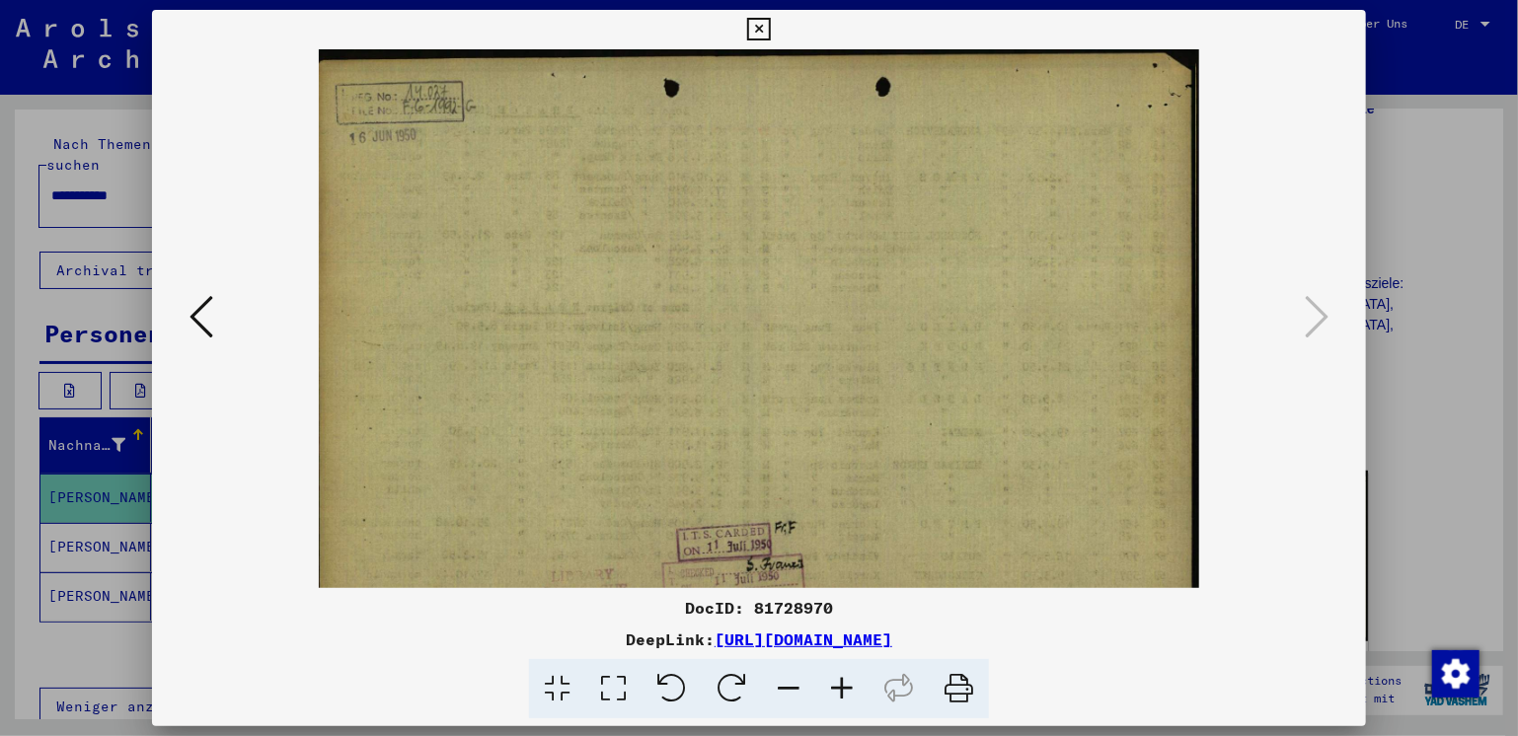
click at [839, 677] on icon at bounding box center [841, 689] width 53 height 60
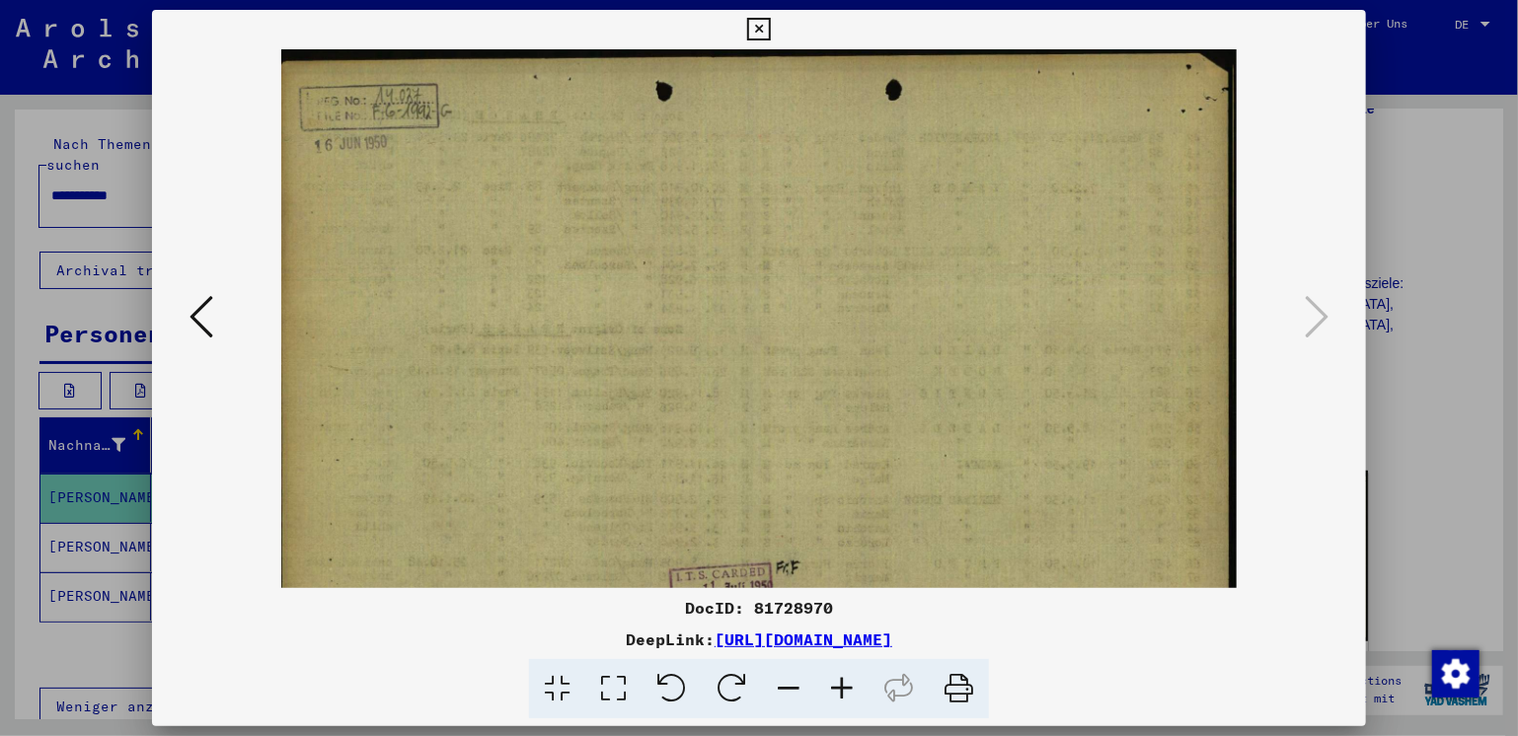
click at [839, 677] on icon at bounding box center [841, 689] width 53 height 60
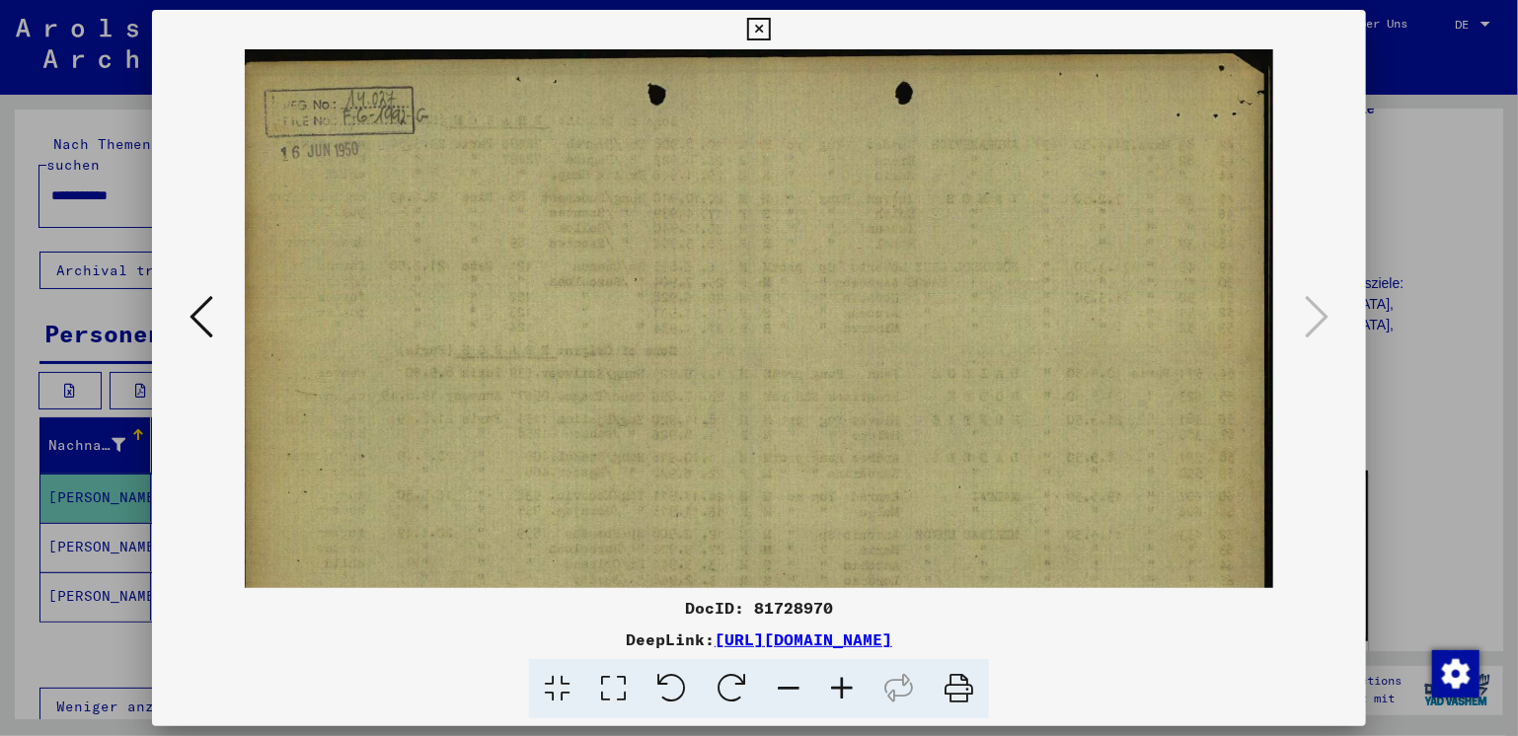
click at [839, 677] on icon at bounding box center [841, 689] width 53 height 60
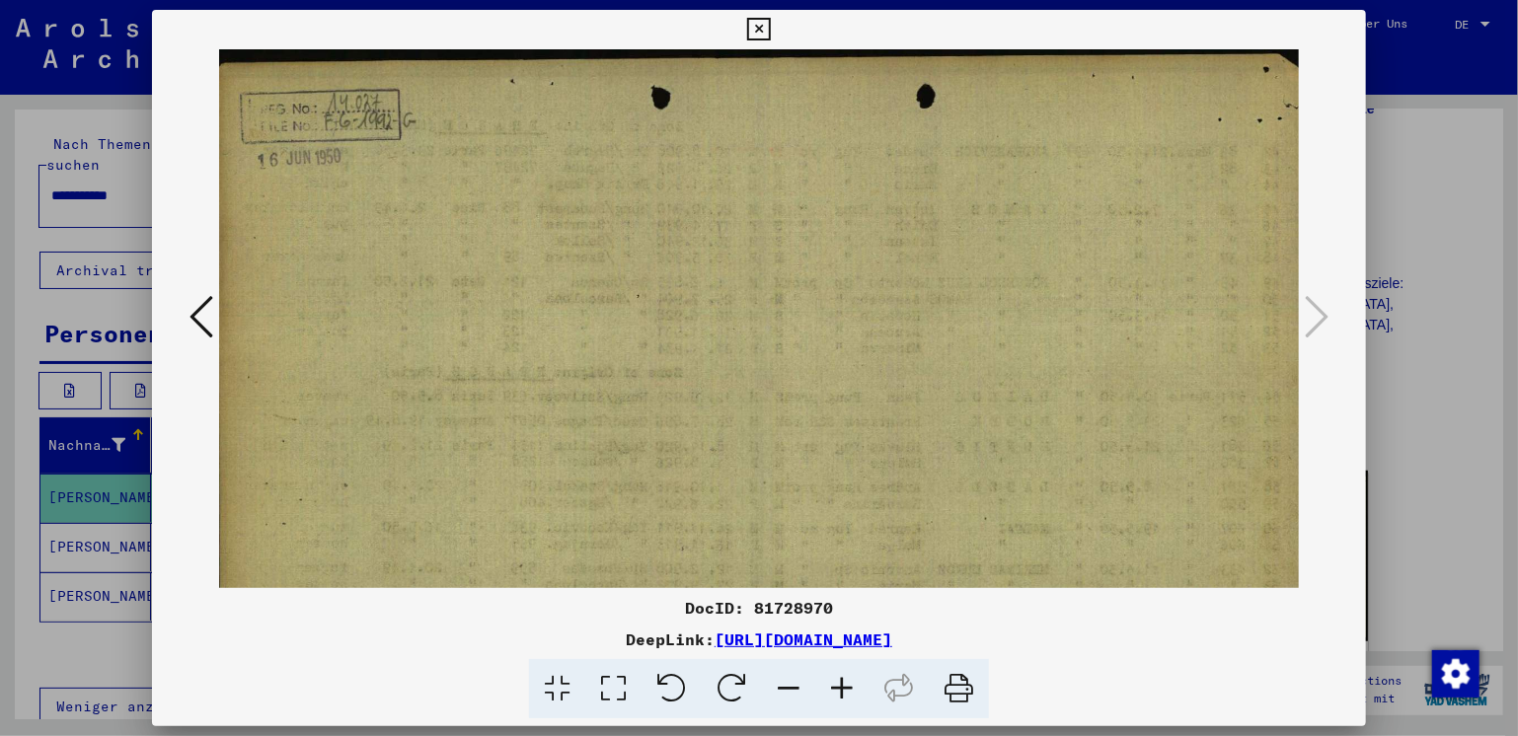
click at [839, 677] on icon at bounding box center [841, 689] width 53 height 60
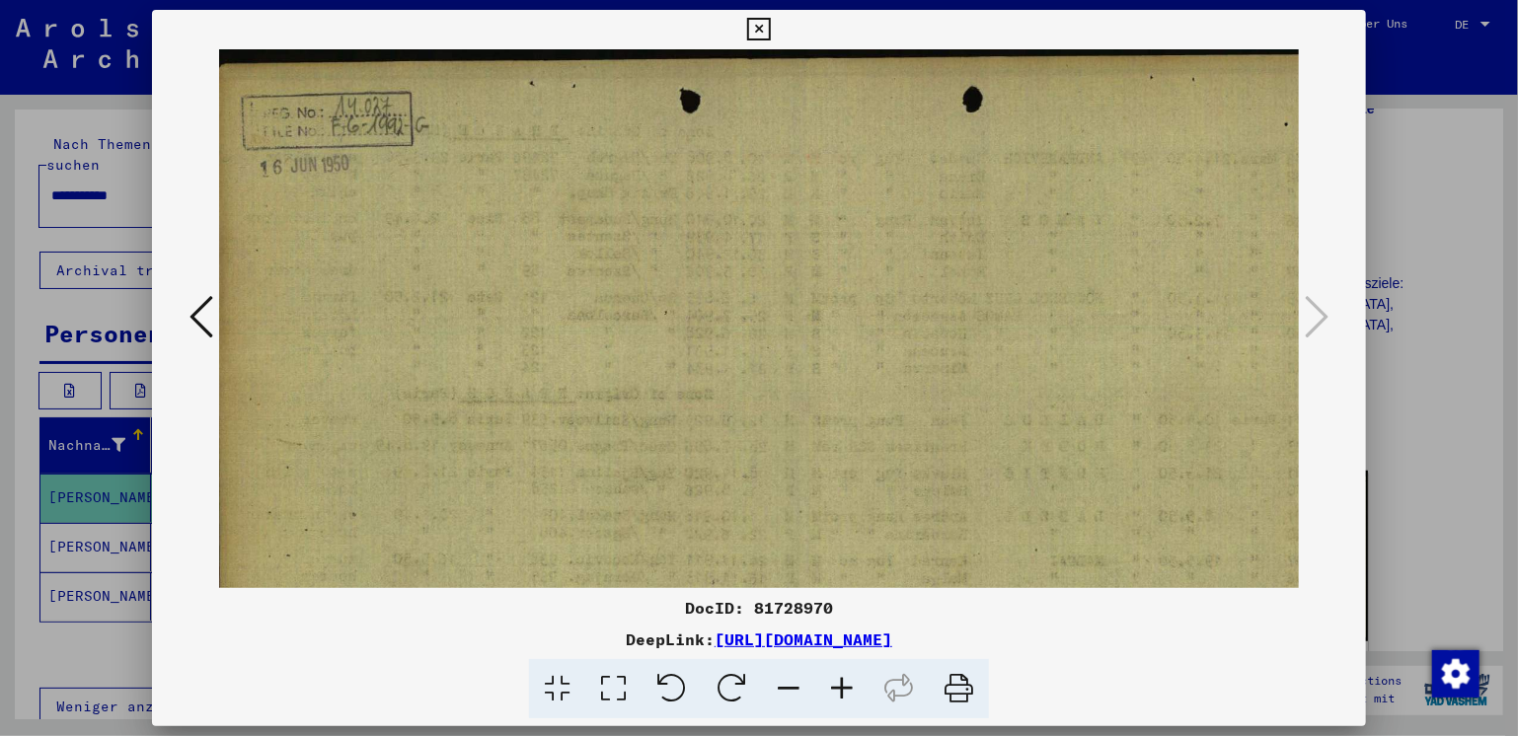
drag, startPoint x: 548, startPoint y: 344, endPoint x: 768, endPoint y: 403, distance: 227.7
click at [768, 403] on img at bounding box center [807, 442] width 1176 height 786
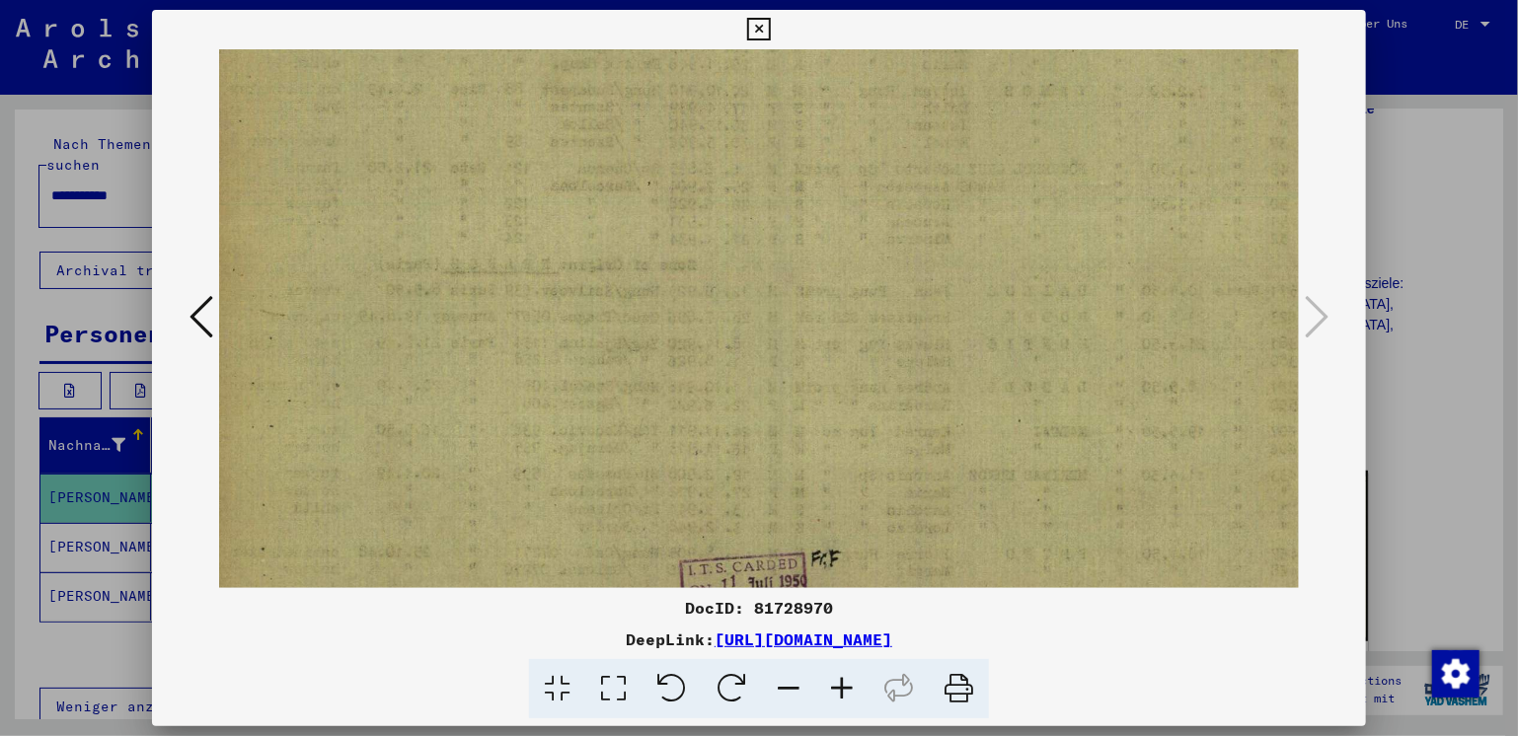
drag, startPoint x: 711, startPoint y: 385, endPoint x: 692, endPoint y: 266, distance: 119.9
click at [692, 254] on img at bounding box center [790, 313] width 1176 height 786
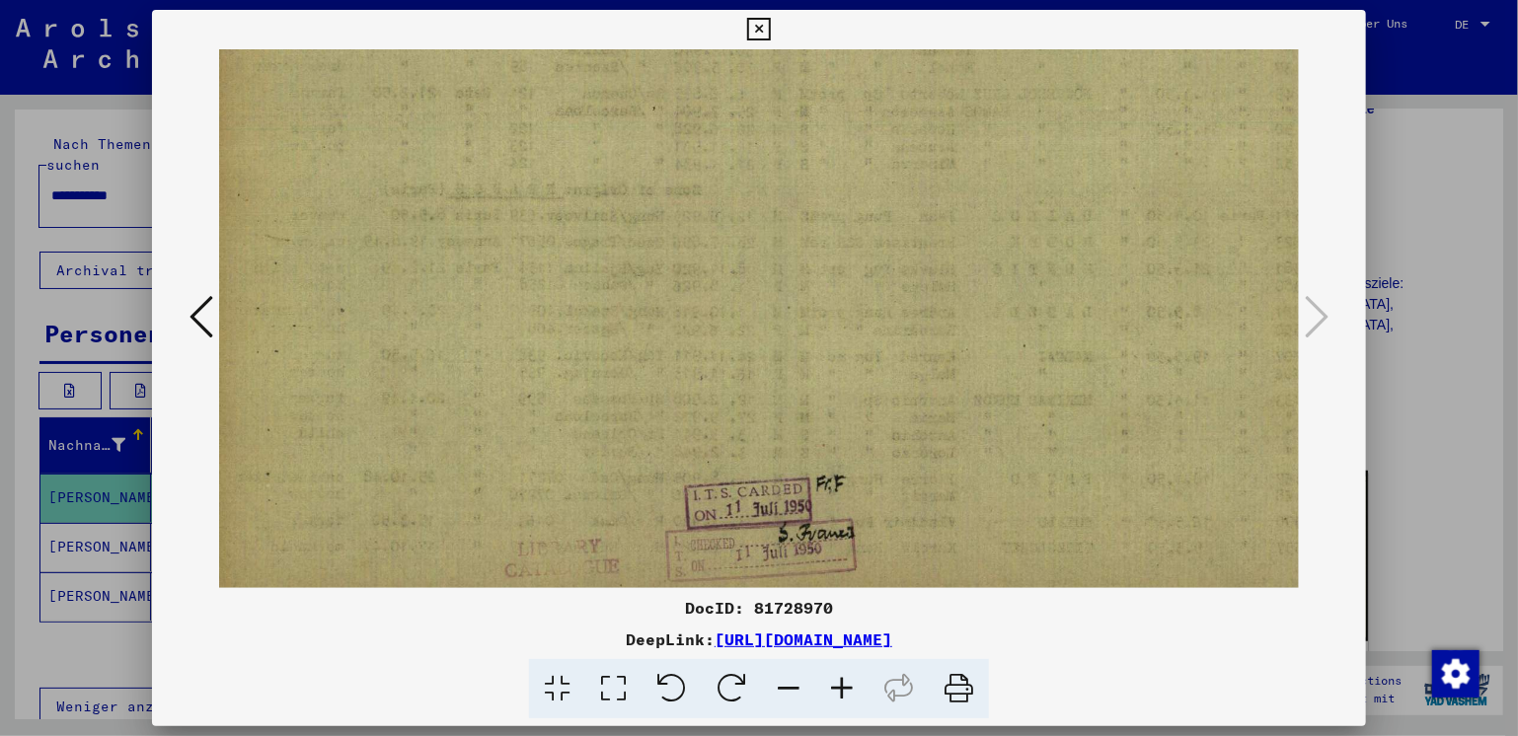
scroll to position [246, 12]
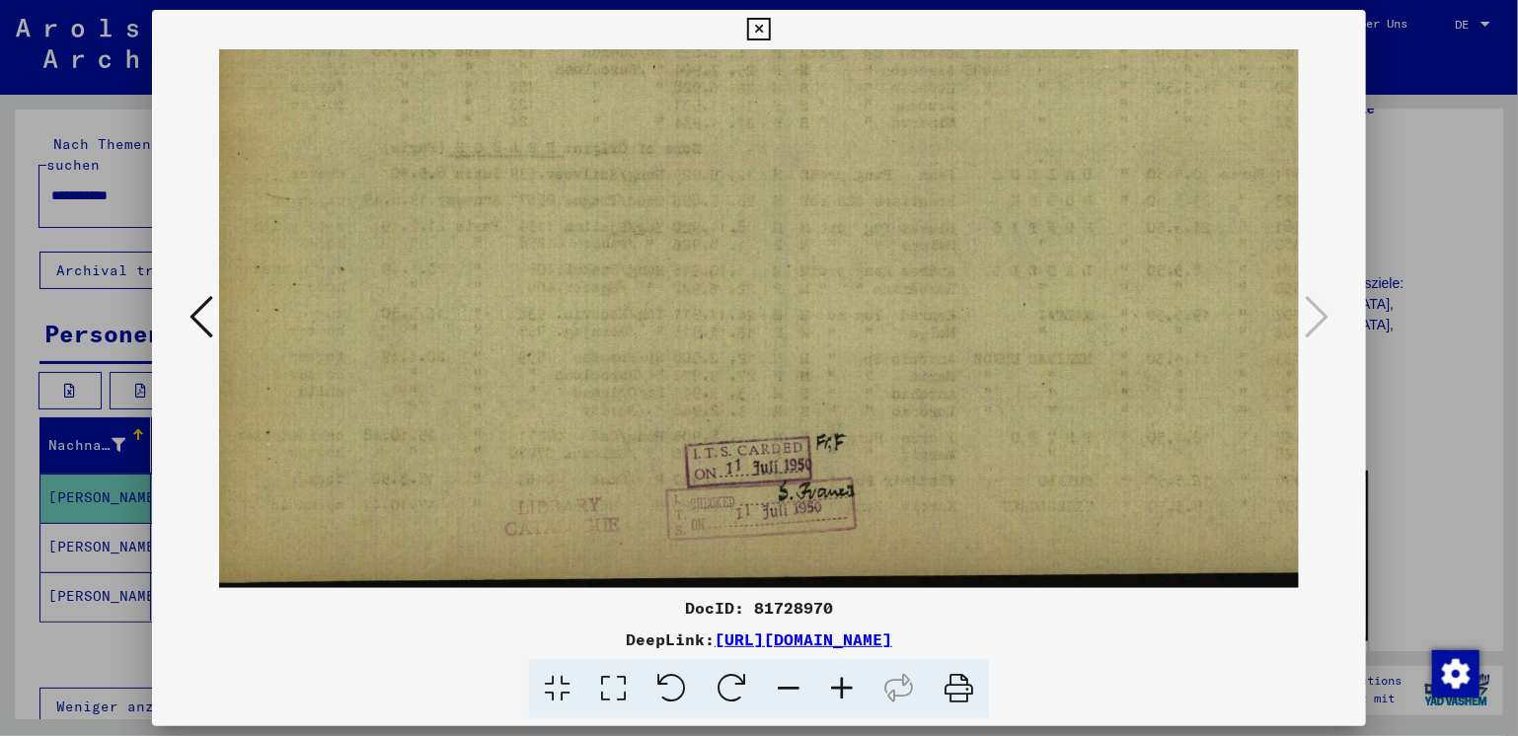
drag, startPoint x: 720, startPoint y: 426, endPoint x: 726, endPoint y: 256, distance: 170.8
click at [726, 256] on img at bounding box center [795, 197] width 1176 height 786
